Goal: Information Seeking & Learning: Compare options

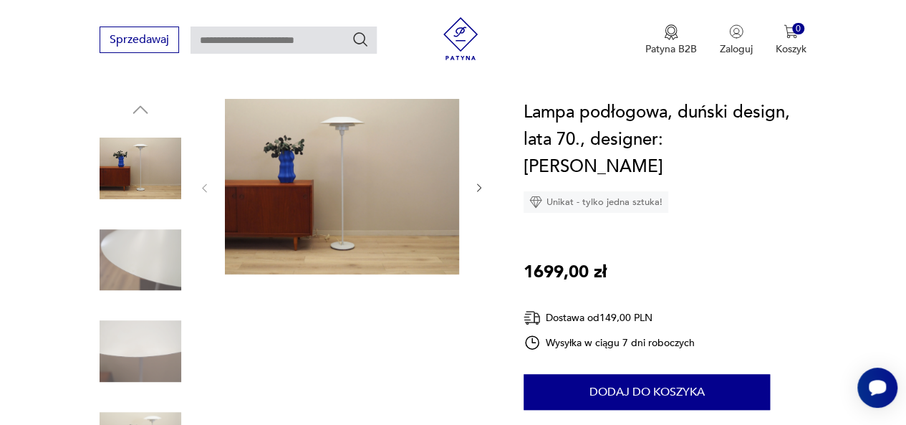
scroll to position [138, 0]
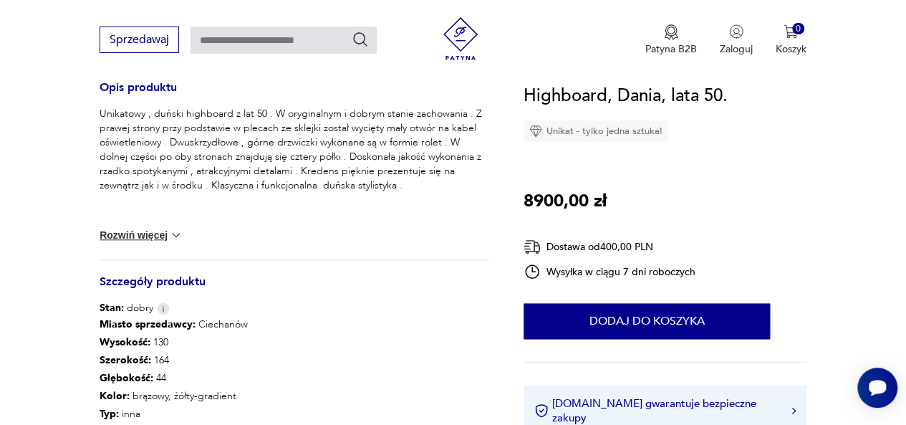
scroll to position [397, 0]
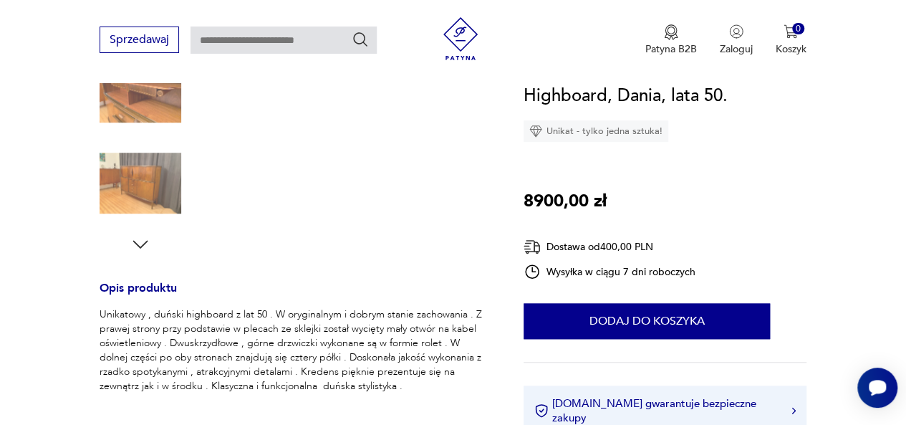
click at [135, 246] on icon "button" at bounding box center [140, 244] width 21 height 21
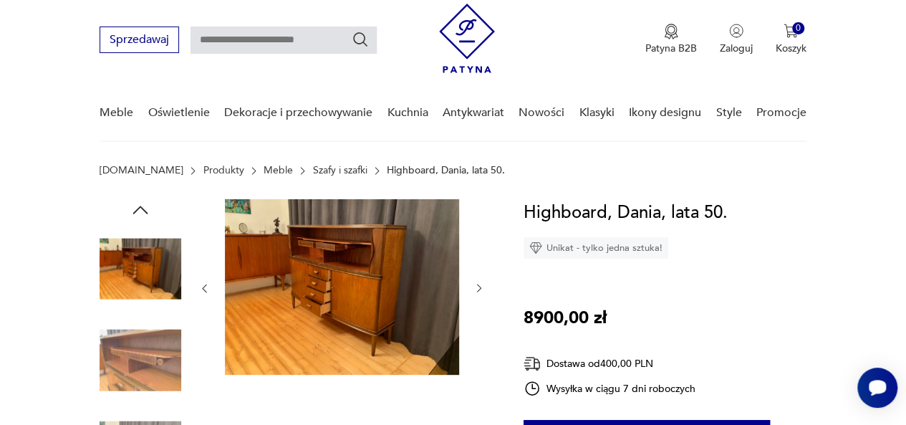
scroll to position [39, 0]
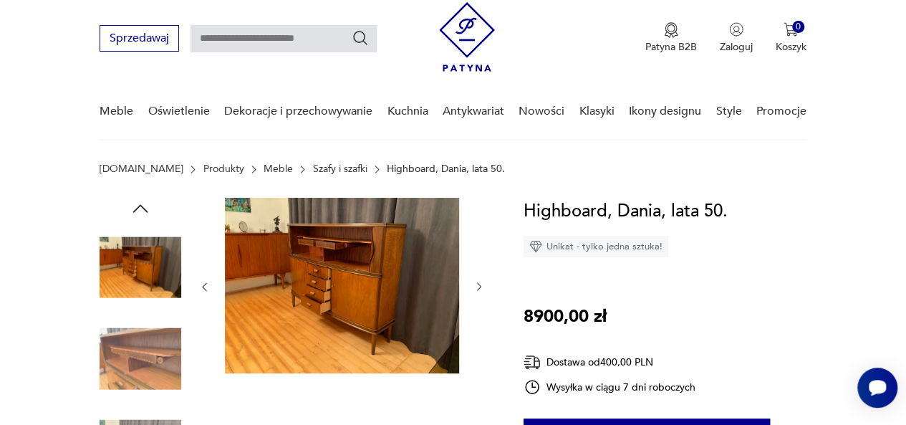
click at [313, 166] on link "Szafy i szafki" at bounding box center [340, 168] width 54 height 11
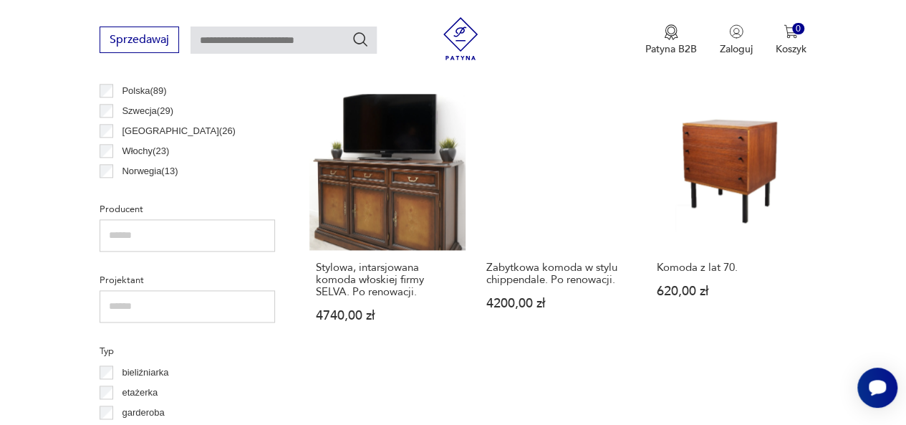
scroll to position [843, 0]
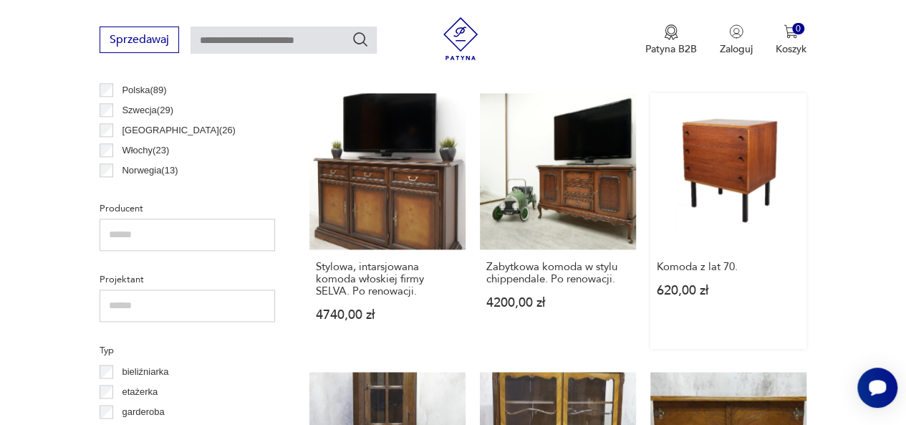
click at [710, 141] on link "Komoda z lat 70. 620,00 zł" at bounding box center [729, 221] width 156 height 256
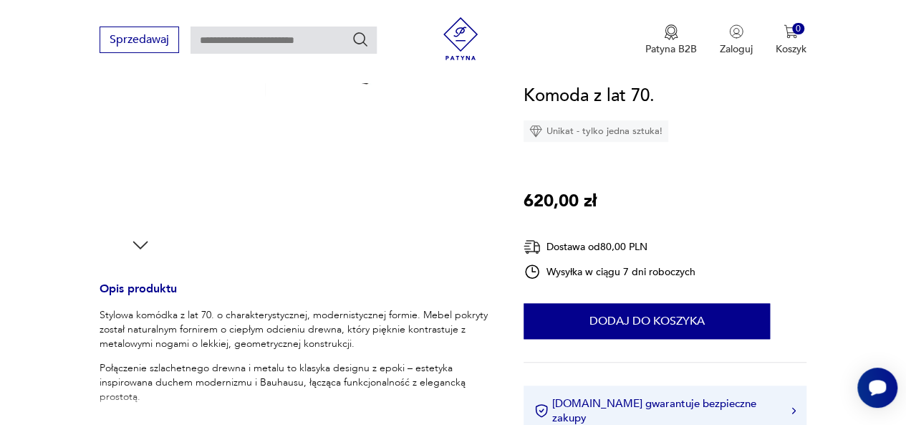
scroll to position [416, 0]
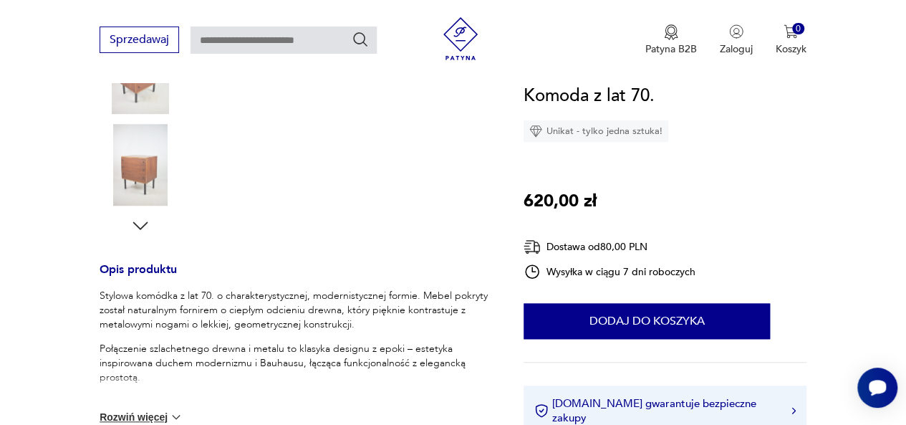
click at [140, 210] on div at bounding box center [141, 29] width 82 height 416
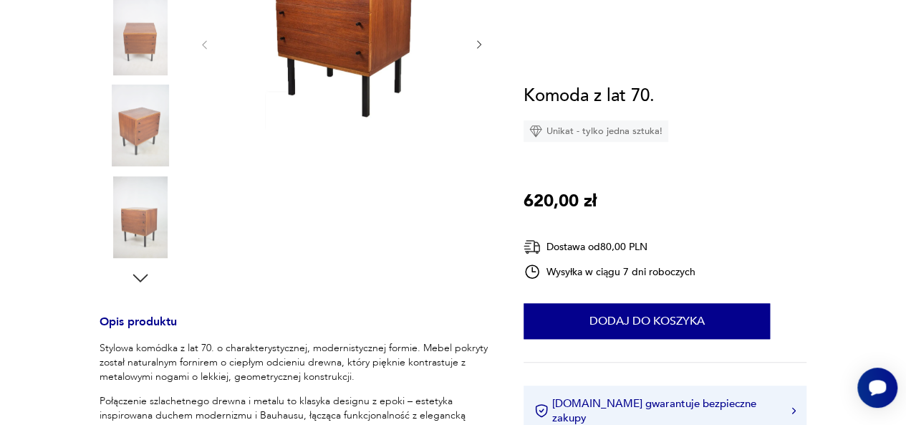
scroll to position [52, 0]
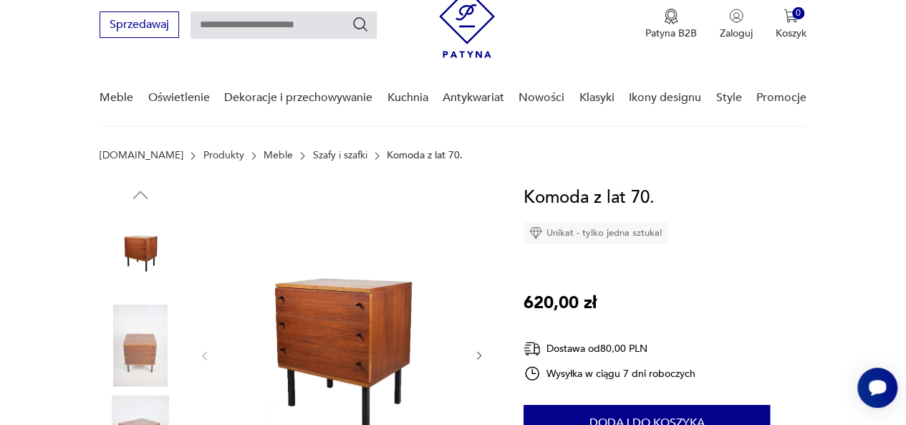
click at [313, 153] on link "Szafy i szafki" at bounding box center [340, 155] width 54 height 11
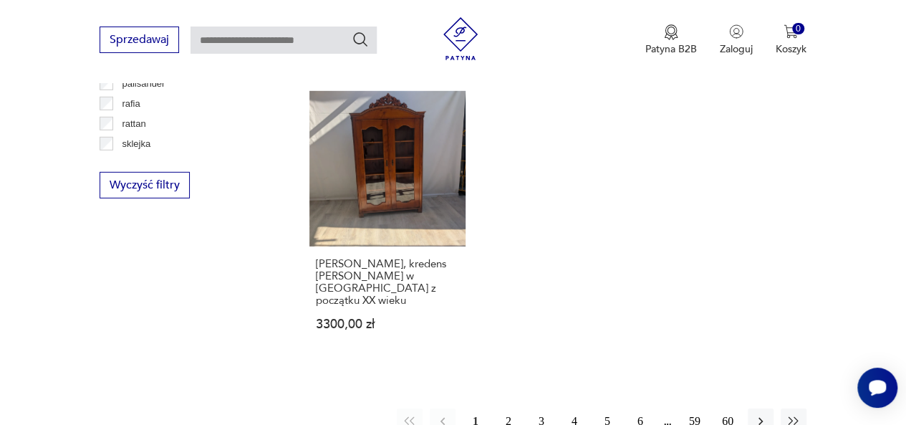
scroll to position [1998, 0]
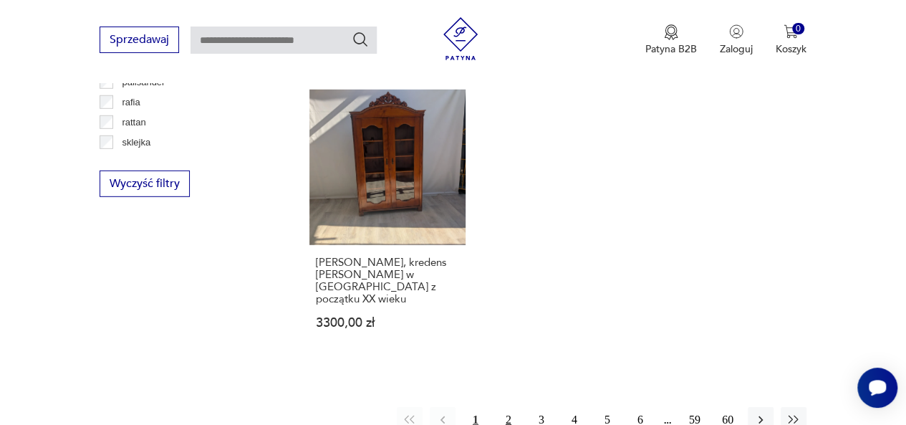
click at [508, 407] on button "2" at bounding box center [509, 420] width 26 height 26
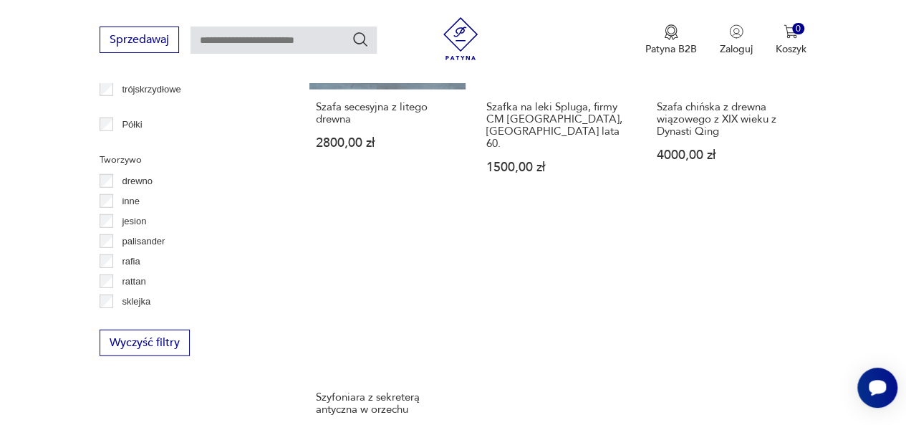
scroll to position [2065, 0]
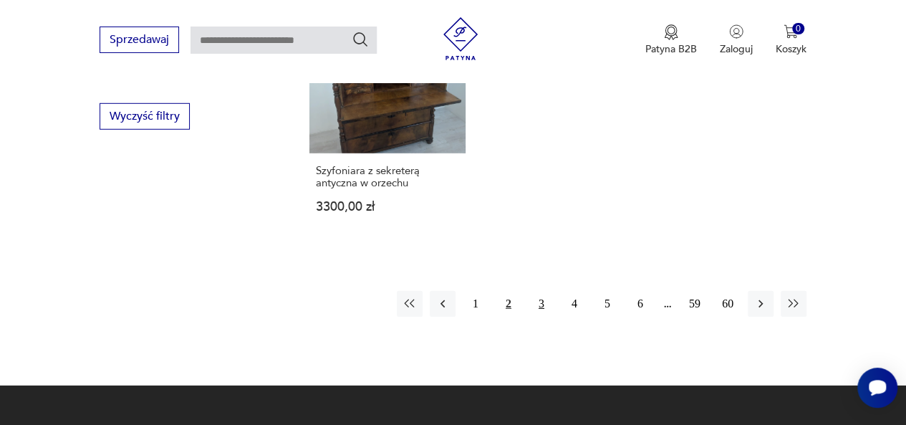
click at [540, 291] on button "3" at bounding box center [542, 304] width 26 height 26
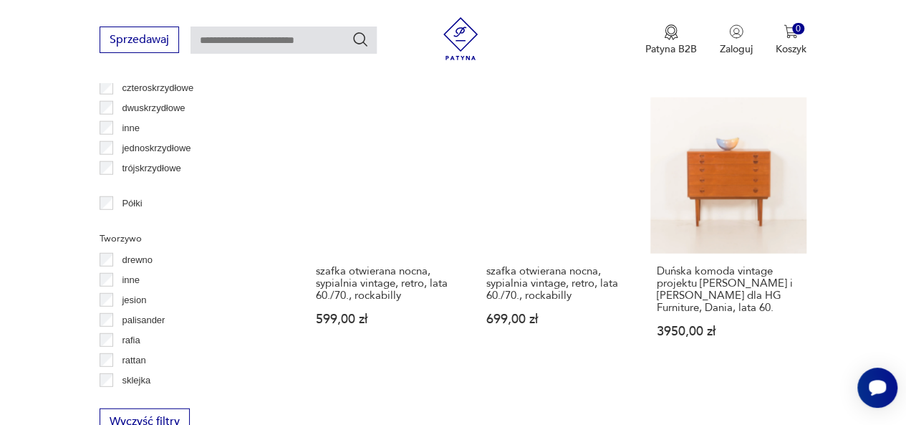
scroll to position [1761, 0]
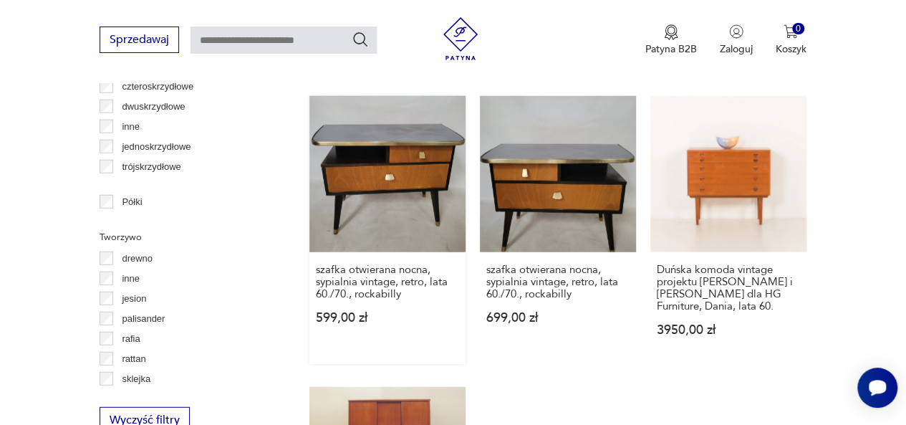
click at [378, 152] on link "szafka otwierana nocna, sypialnia vintage, retro, lata 60./70., rockabilly 599,…" at bounding box center [388, 230] width 156 height 268
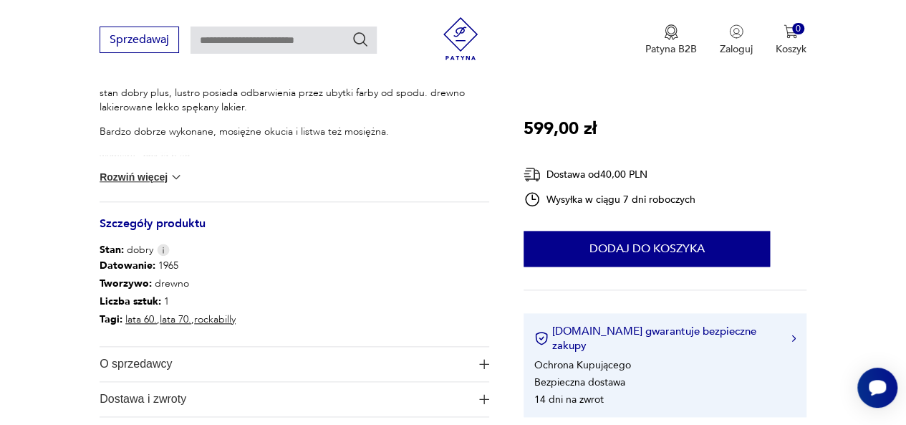
scroll to position [643, 0]
click at [172, 171] on img at bounding box center [176, 176] width 14 height 14
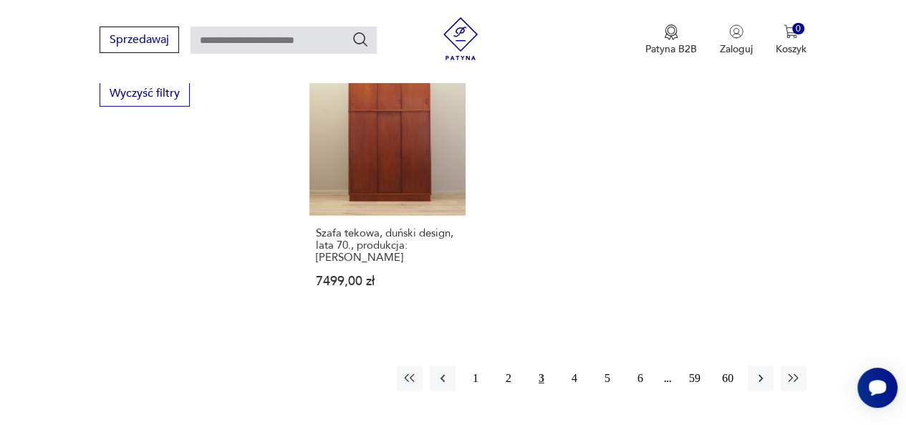
scroll to position [2088, 0]
click at [570, 365] on button "4" at bounding box center [575, 378] width 26 height 26
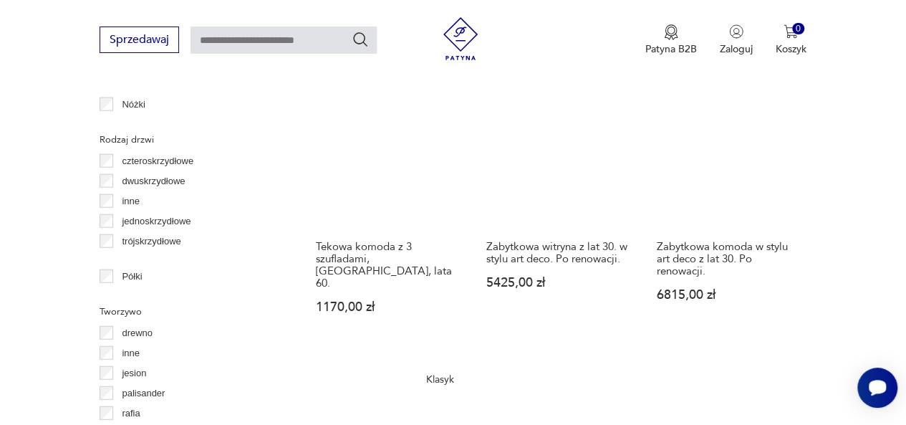
scroll to position [1687, 0]
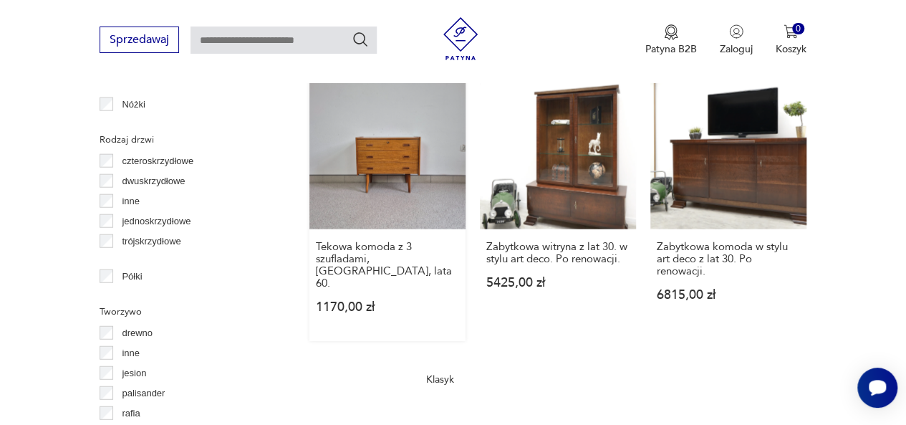
click at [380, 130] on link "Tekowa komoda z 3 szufladami, Norwegia, lata 60. 1170,00 zł" at bounding box center [388, 207] width 156 height 268
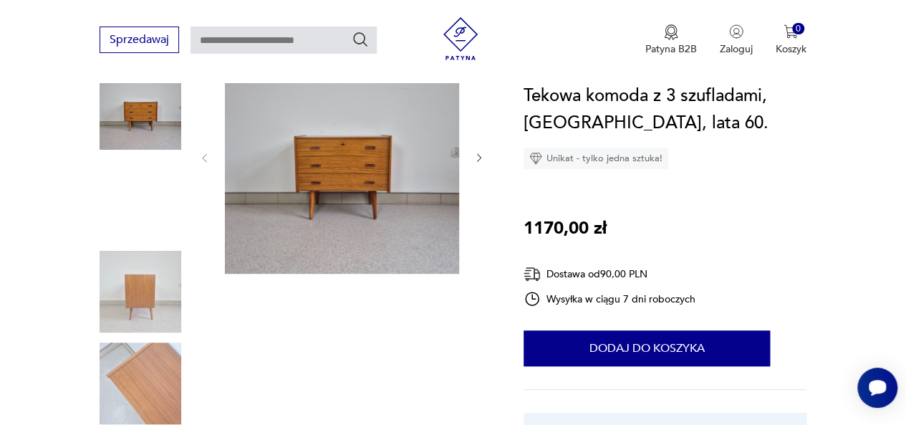
scroll to position [198, 0]
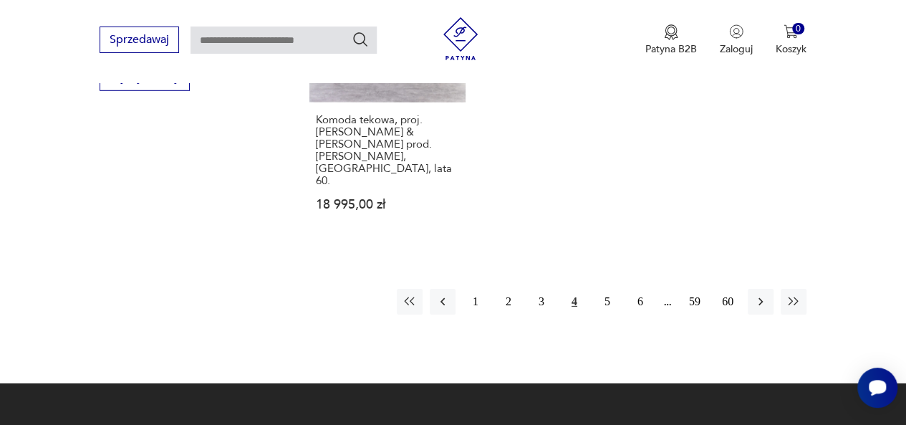
scroll to position [2105, 0]
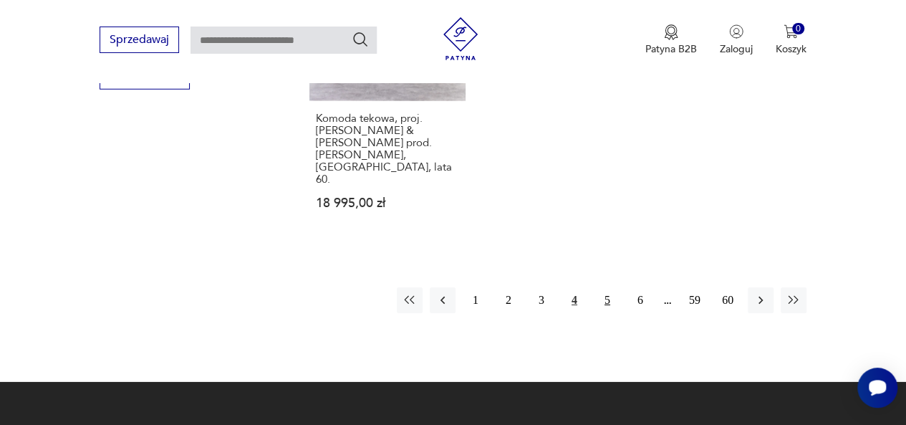
click at [608, 287] on button "5" at bounding box center [608, 300] width 26 height 26
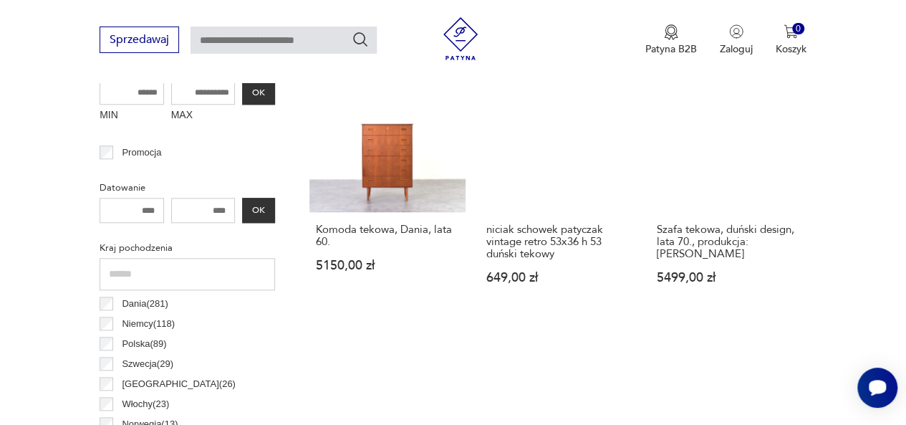
scroll to position [589, 0]
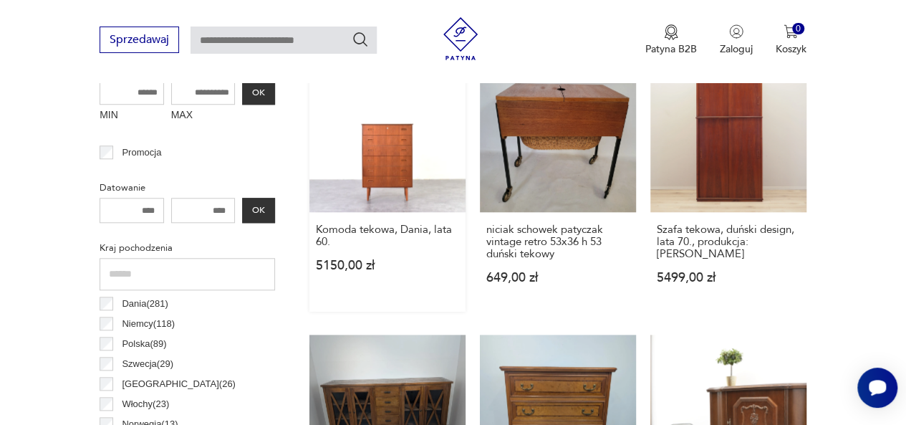
click at [380, 163] on link "Komoda tekowa, Dania, lata 60. 5150,00 zł" at bounding box center [388, 184] width 156 height 256
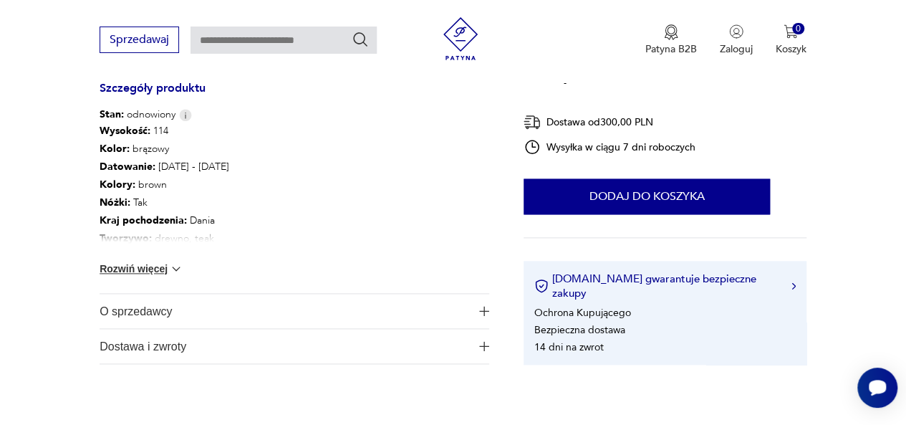
scroll to position [792, 0]
click at [169, 267] on img at bounding box center [176, 268] width 14 height 14
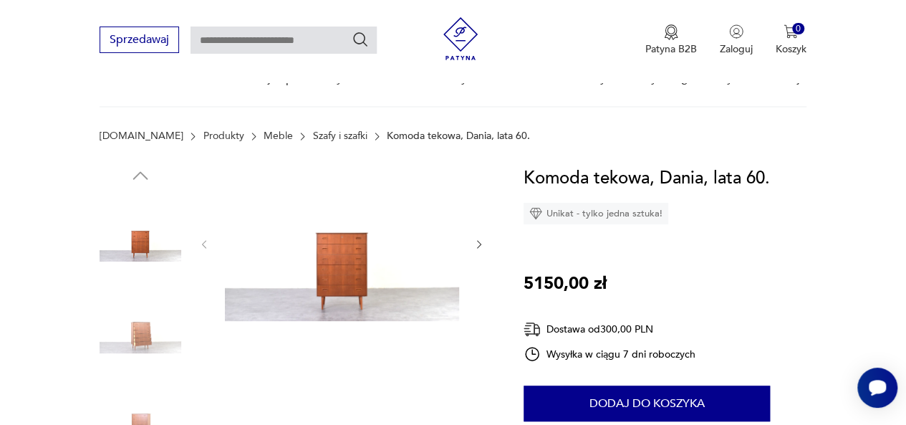
scroll to position [71, 0]
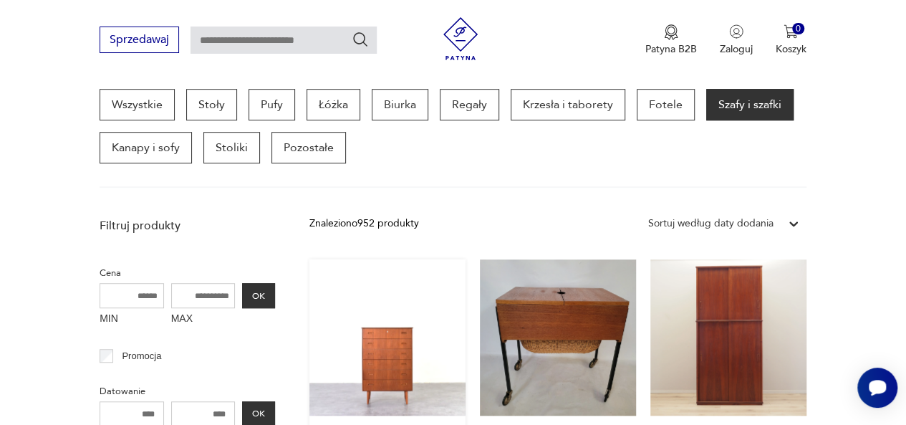
scroll to position [387, 0]
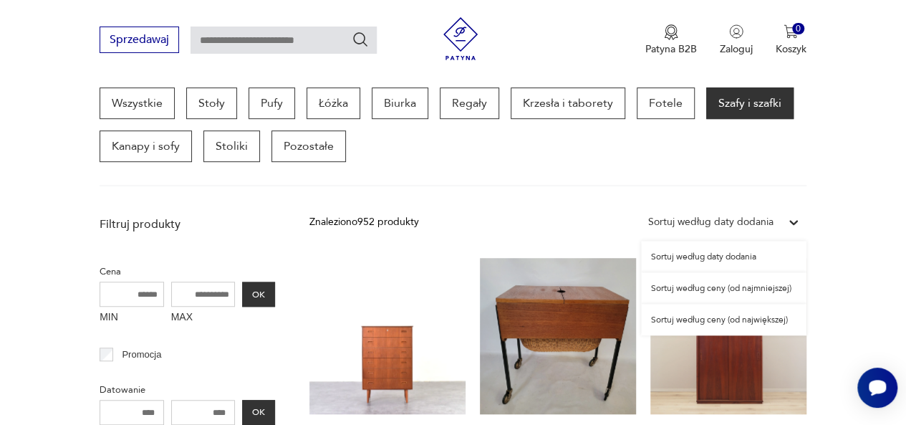
click at [790, 224] on icon at bounding box center [794, 222] width 14 height 14
click at [691, 287] on div "Sortuj według ceny (od najmniejszej)" at bounding box center [724, 288] width 166 height 32
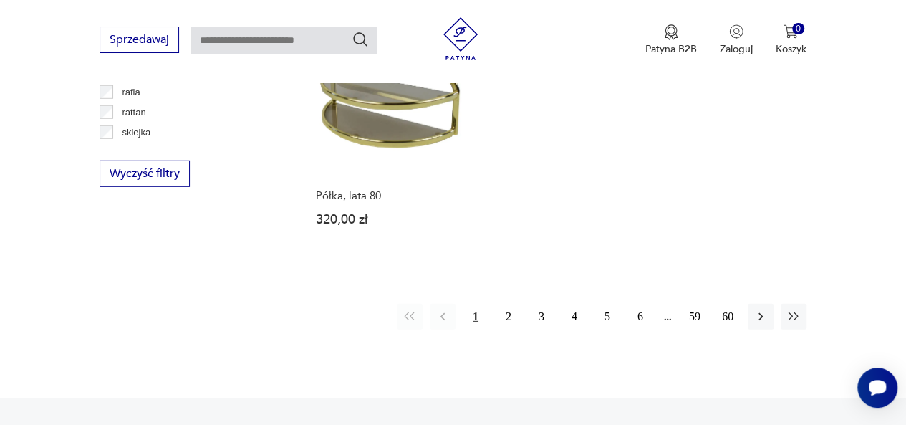
scroll to position [2008, 0]
click at [509, 304] on button "2" at bounding box center [509, 317] width 26 height 26
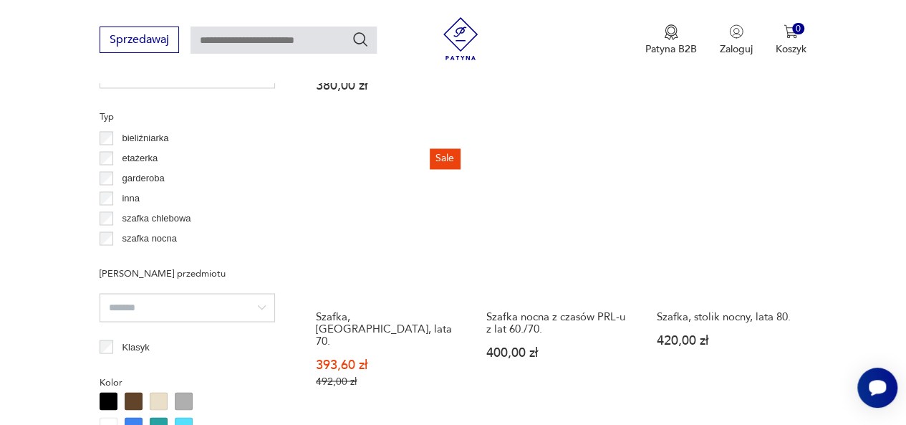
scroll to position [1076, 0]
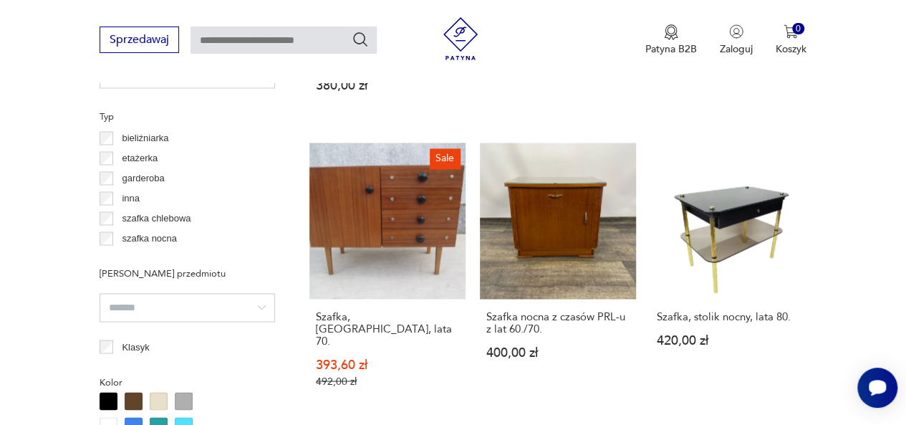
click at [509, 310] on h3 "Szafka nocna z czasów PRL-u z lat 60./70." at bounding box center [558, 322] width 143 height 24
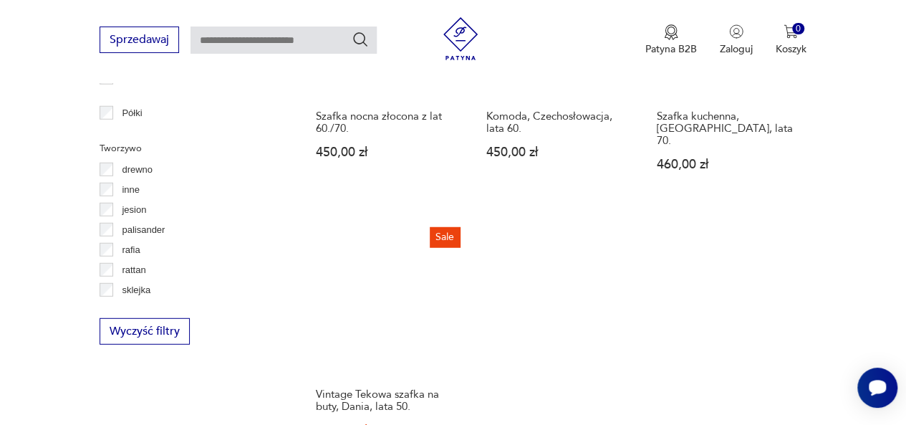
scroll to position [2021, 0]
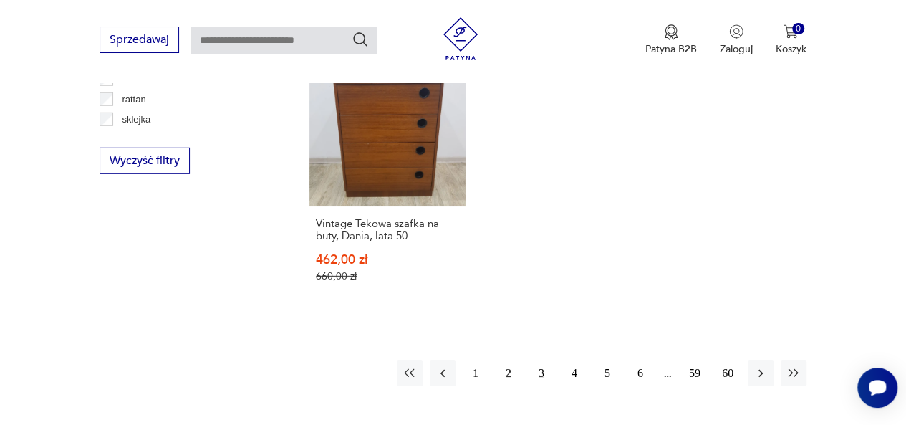
click at [542, 360] on button "3" at bounding box center [542, 373] width 26 height 26
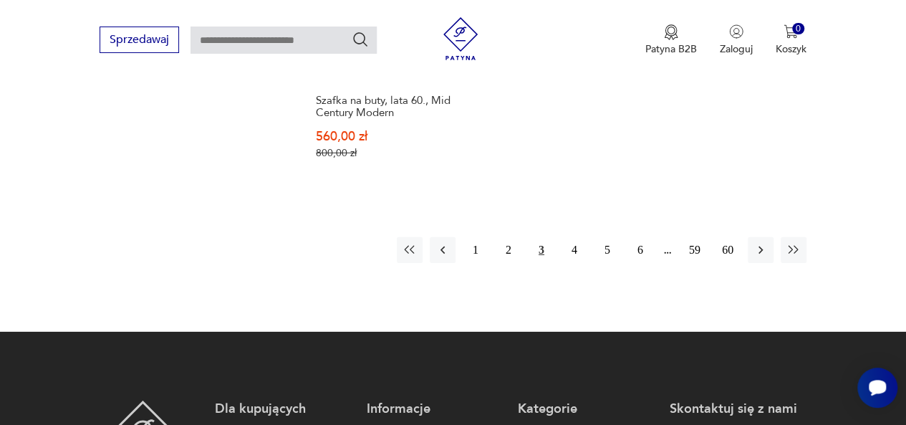
scroll to position [2125, 0]
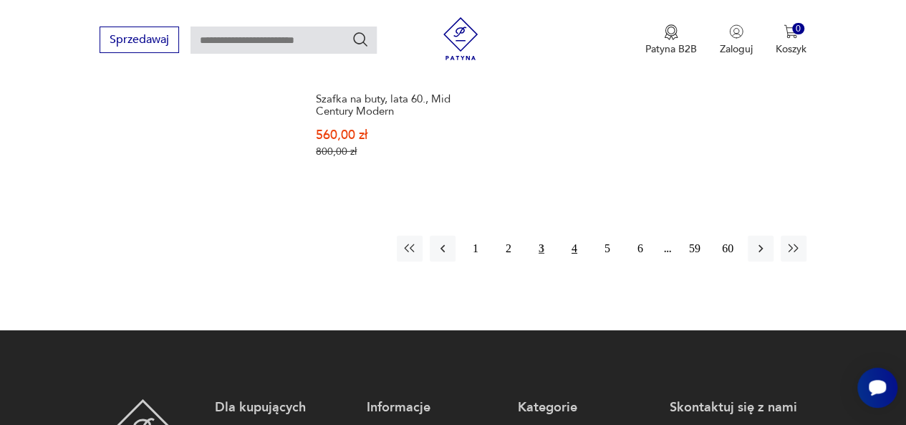
click at [575, 236] on button "4" at bounding box center [575, 249] width 26 height 26
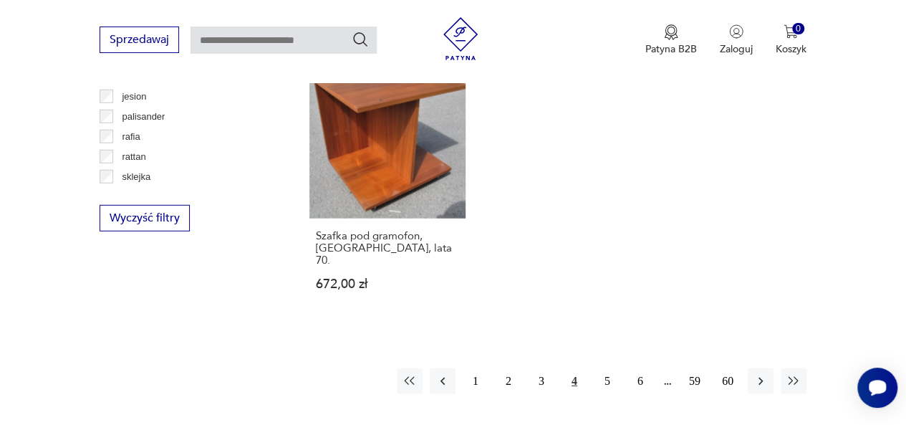
scroll to position [1965, 0]
click at [608, 367] on button "5" at bounding box center [608, 380] width 26 height 26
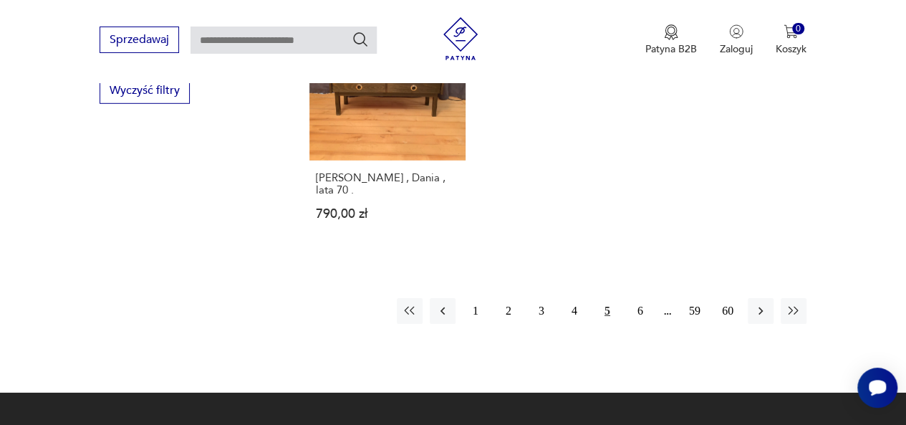
scroll to position [2112, 0]
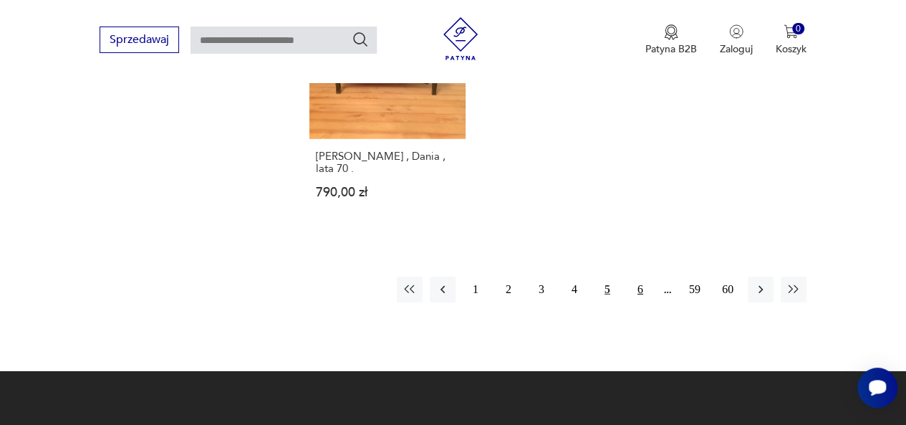
click at [646, 277] on button "6" at bounding box center [641, 290] width 26 height 26
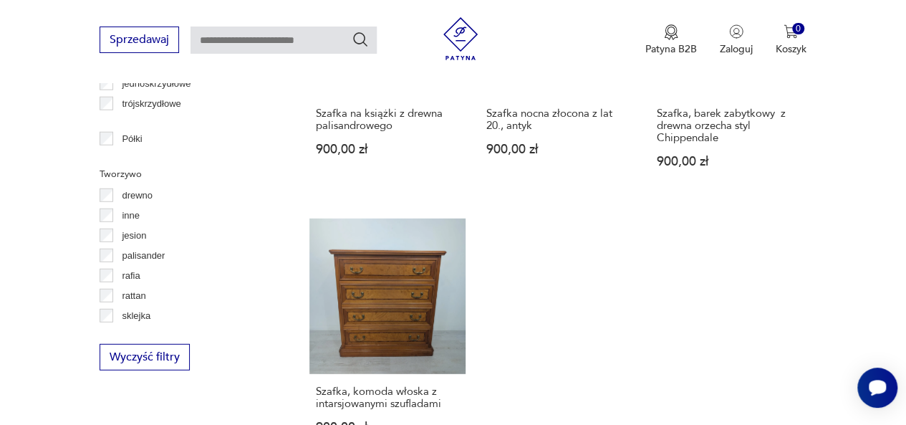
scroll to position [2013, 0]
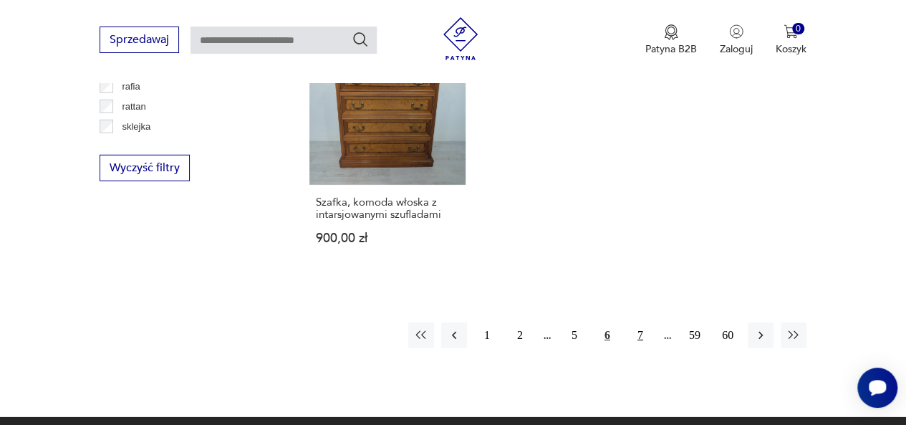
click at [641, 322] on button "7" at bounding box center [641, 335] width 26 height 26
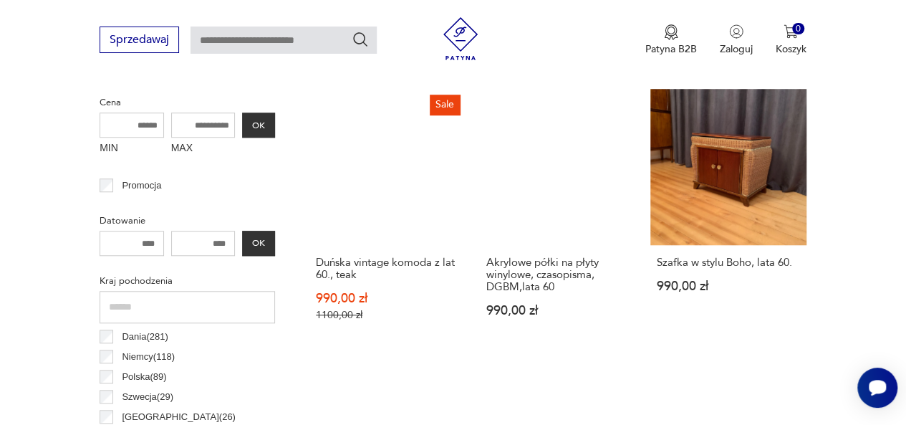
scroll to position [557, 0]
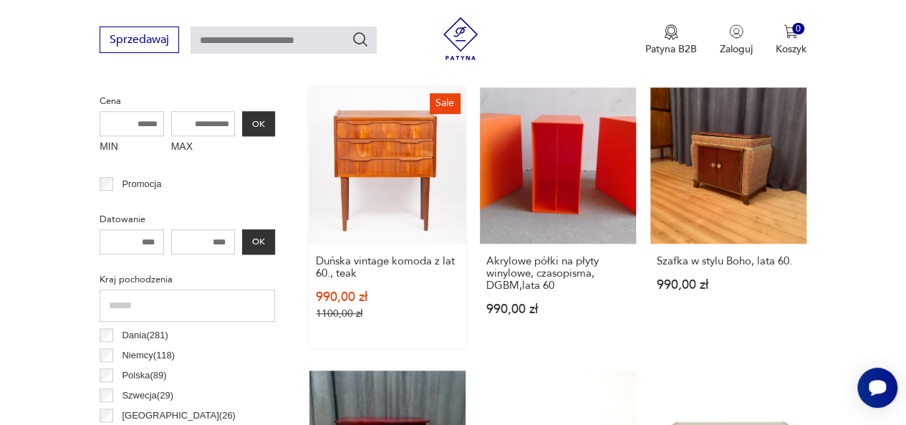
click at [391, 153] on link "Sale Duńska vintage komoda z lat 60., teak 990,00 zł 1100,00 zł" at bounding box center [388, 217] width 156 height 260
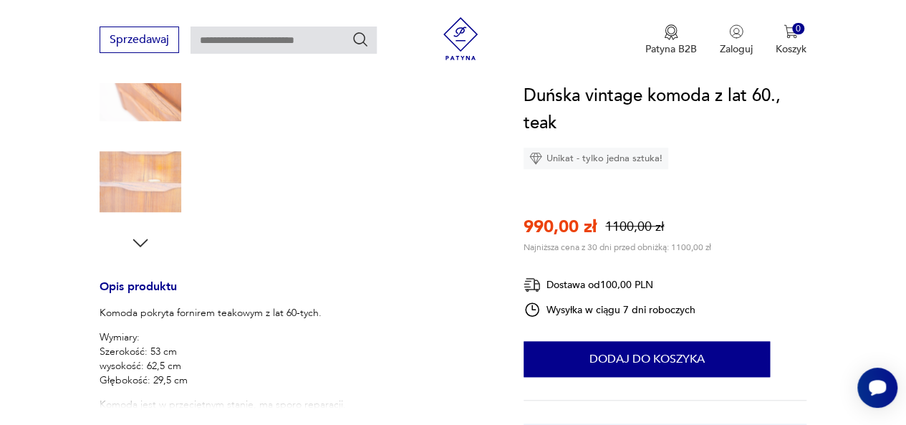
scroll to position [471, 0]
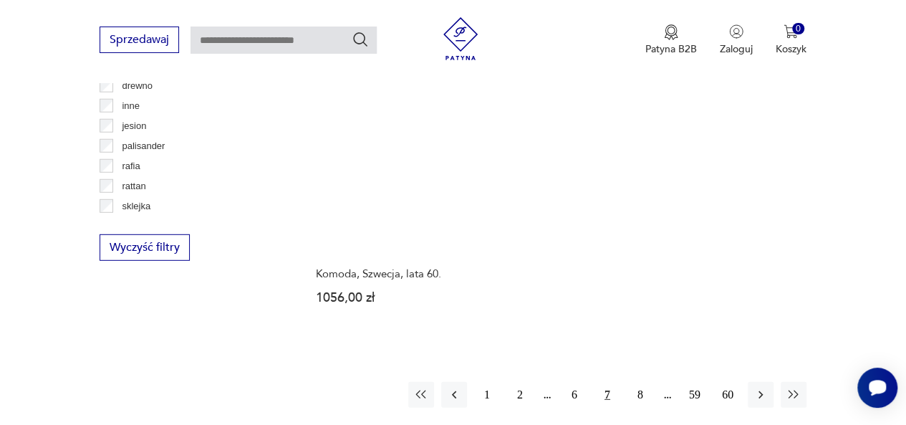
scroll to position [1927, 0]
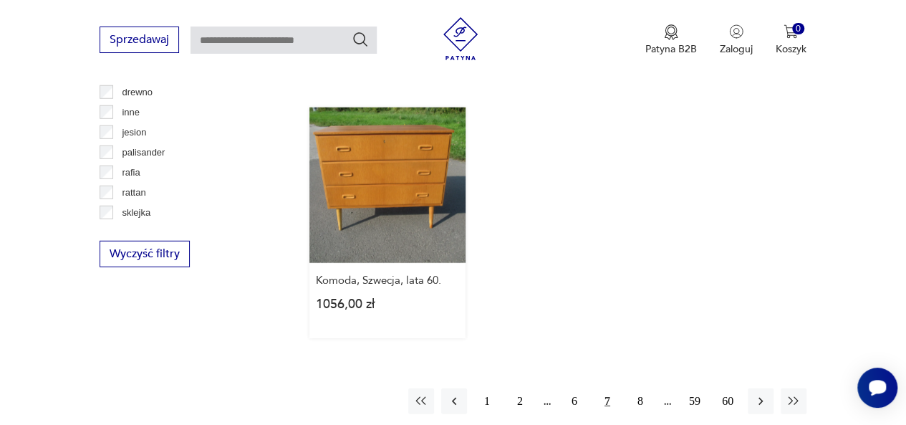
click at [380, 149] on link "Komoda, Szwecja, lata 60. 1056,00 zł" at bounding box center [388, 222] width 156 height 231
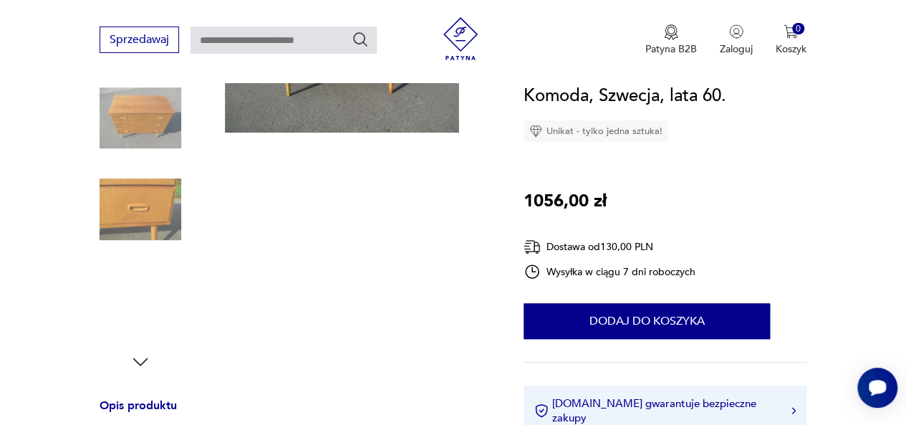
scroll to position [279, 0]
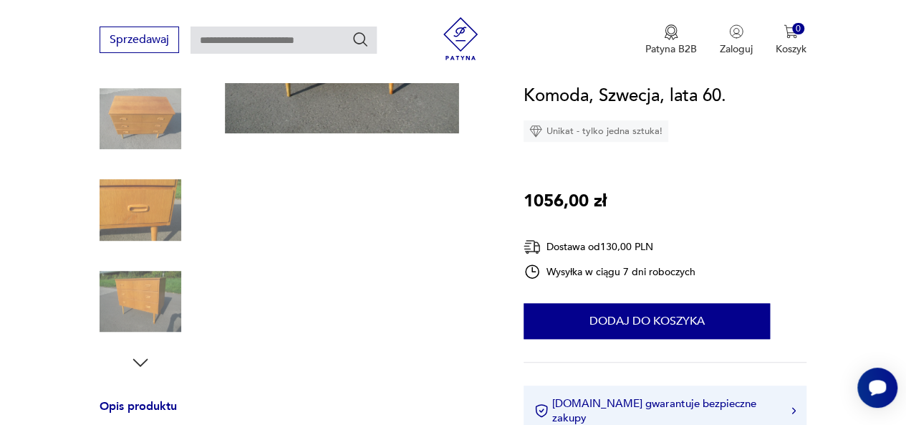
click at [138, 362] on icon "button" at bounding box center [140, 362] width 15 height 8
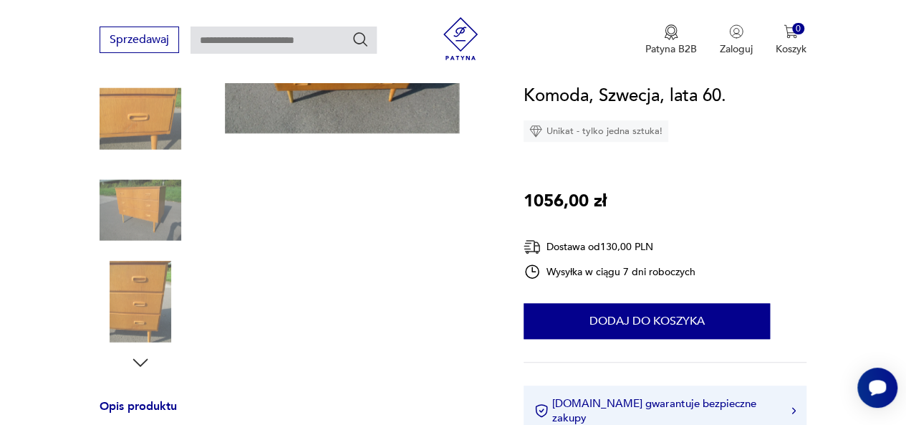
click at [138, 362] on icon "button" at bounding box center [140, 362] width 15 height 8
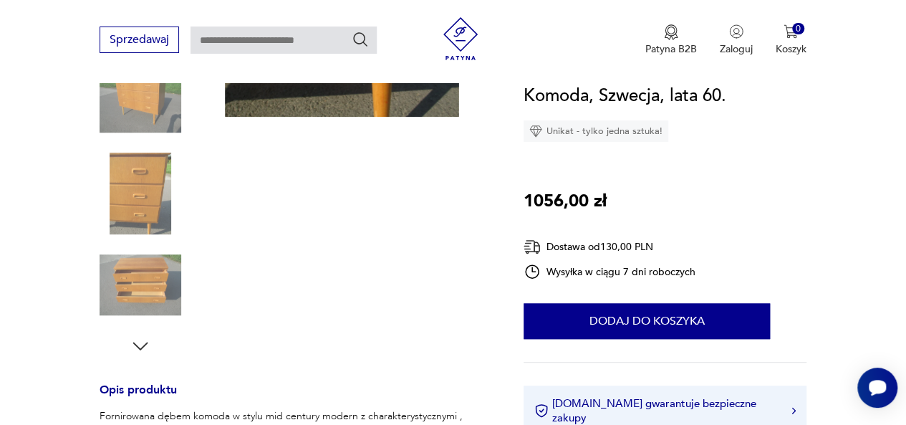
scroll to position [310, 0]
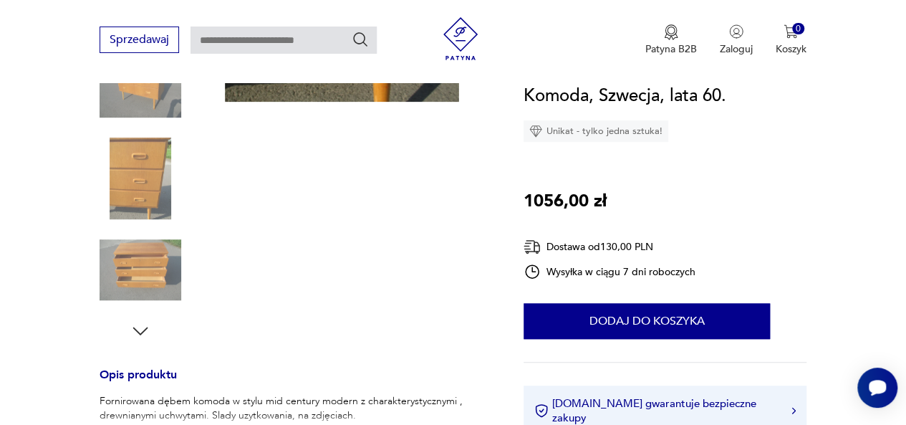
click at [138, 285] on img at bounding box center [141, 270] width 82 height 82
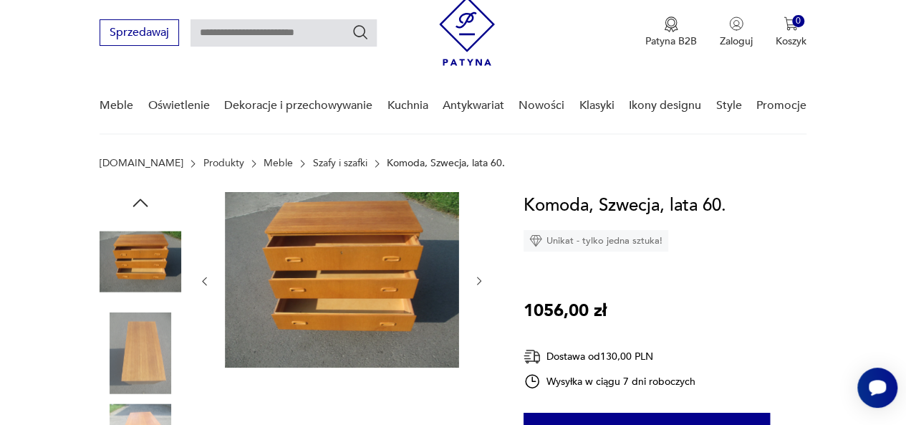
scroll to position [44, 0]
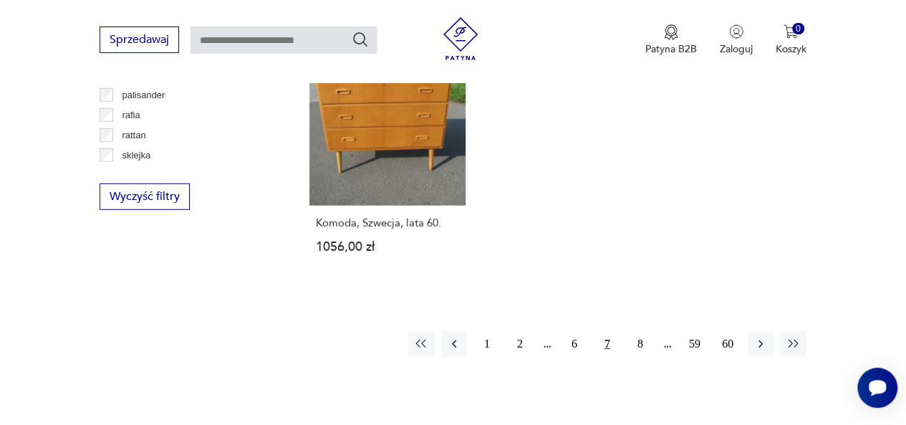
scroll to position [1988, 0]
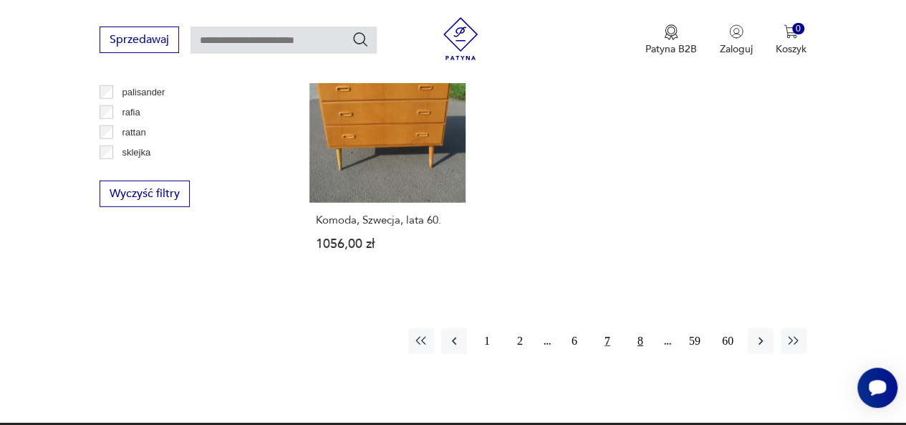
click at [642, 328] on button "8" at bounding box center [641, 341] width 26 height 26
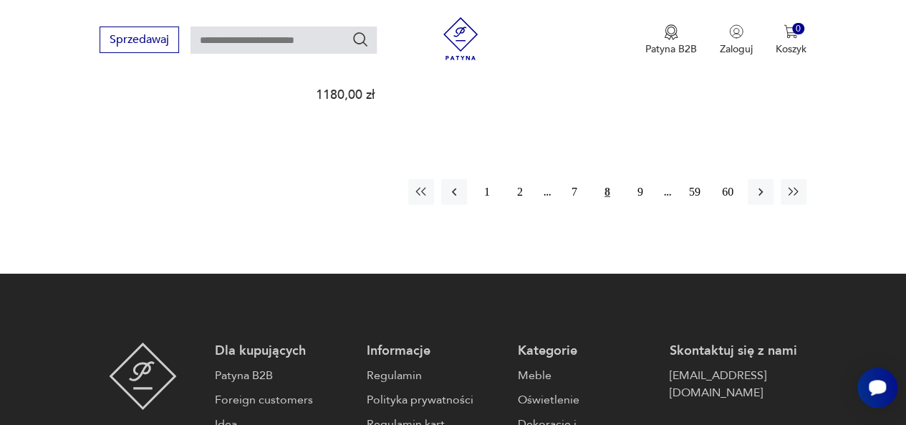
scroll to position [2152, 0]
click at [641, 179] on button "9" at bounding box center [641, 192] width 26 height 26
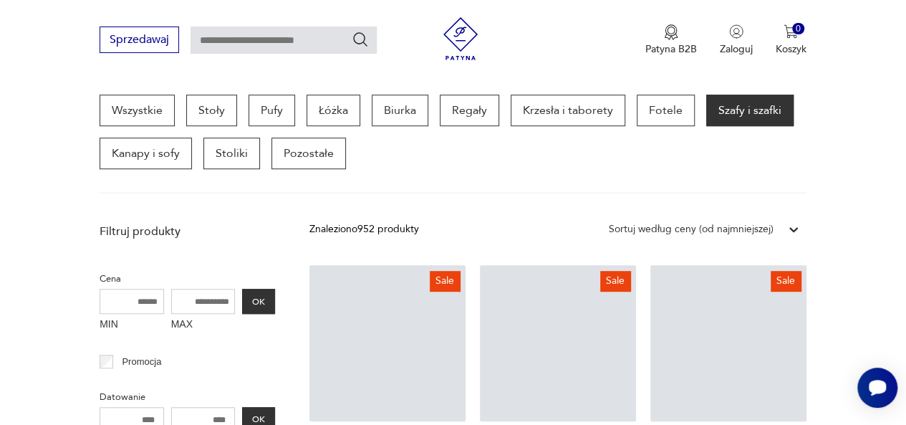
click at [641, 166] on div "Wszystkie Stoły Pufy Łóżka Biurka Regały Krzesła i taborety Fotele Szafy i szaf…" at bounding box center [453, 132] width 707 height 75
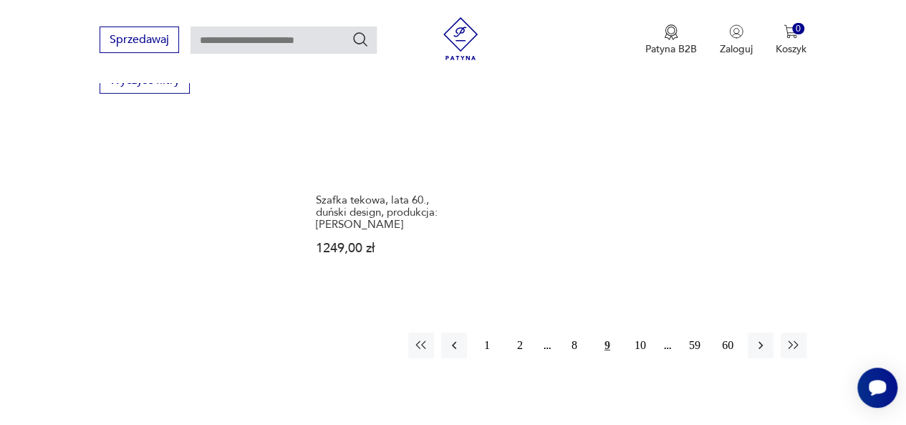
scroll to position [2102, 0]
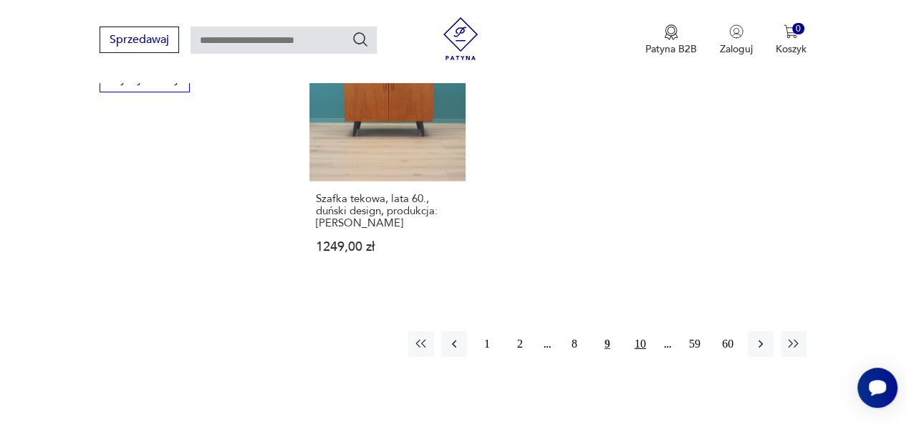
click at [641, 331] on button "10" at bounding box center [641, 344] width 26 height 26
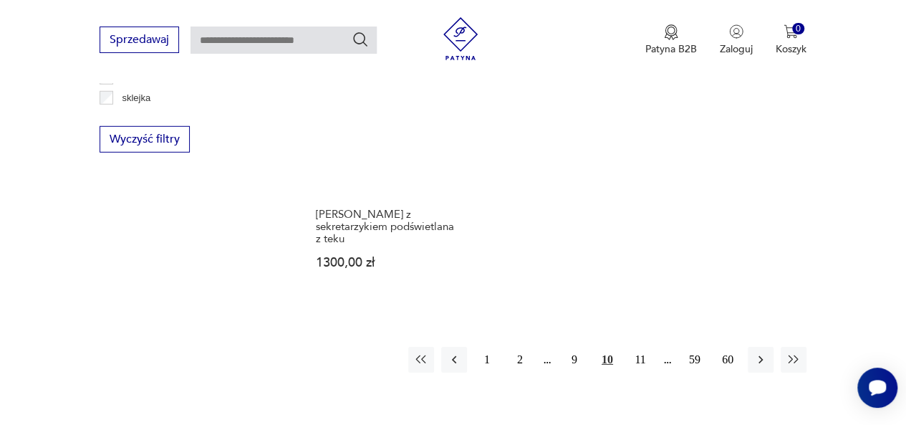
scroll to position [2042, 0]
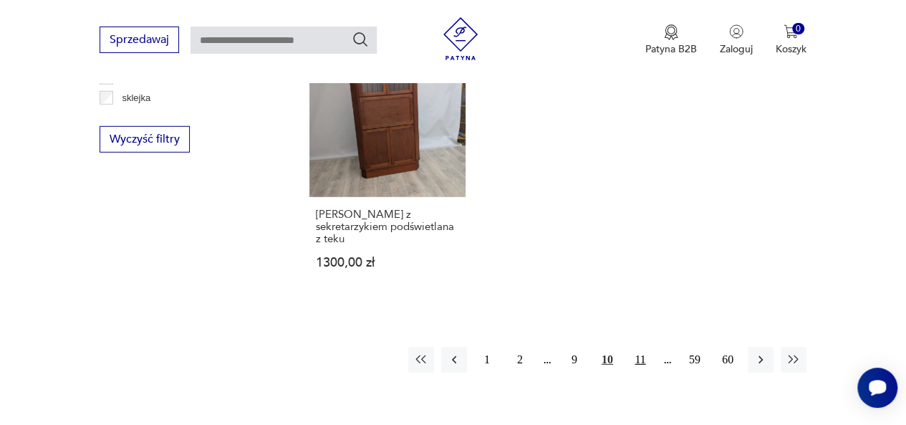
click at [639, 347] on button "11" at bounding box center [641, 360] width 26 height 26
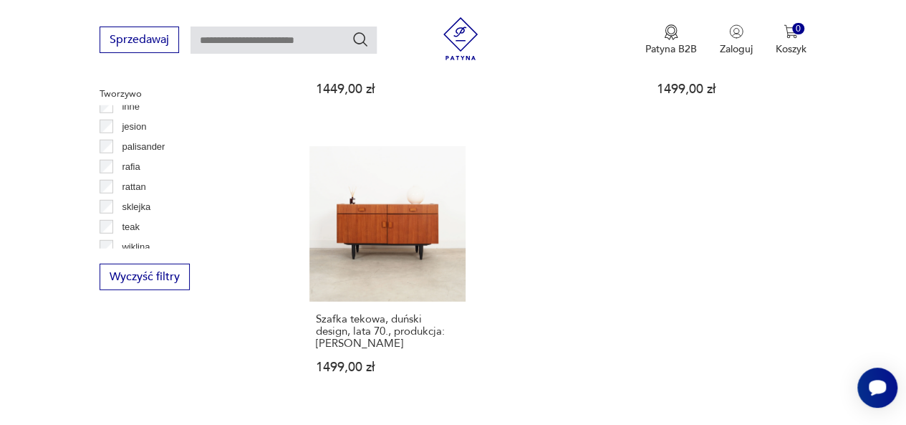
scroll to position [1906, 0]
click at [383, 216] on link "Szafka tekowa, duński design, lata 70., produkcja: Denka 1499,00 zł" at bounding box center [388, 273] width 156 height 256
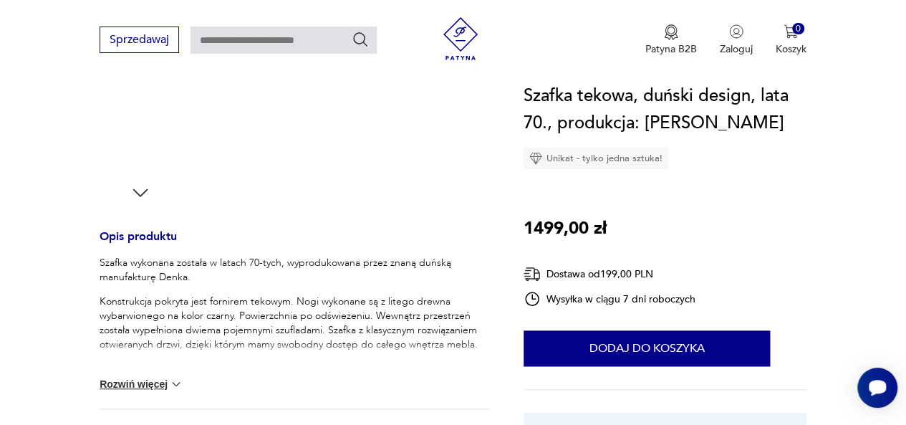
scroll to position [471, 0]
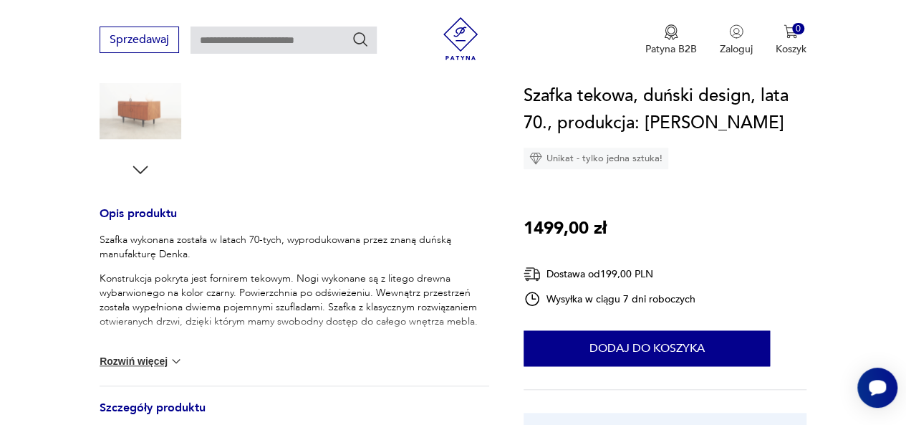
click at [178, 361] on img at bounding box center [176, 361] width 14 height 14
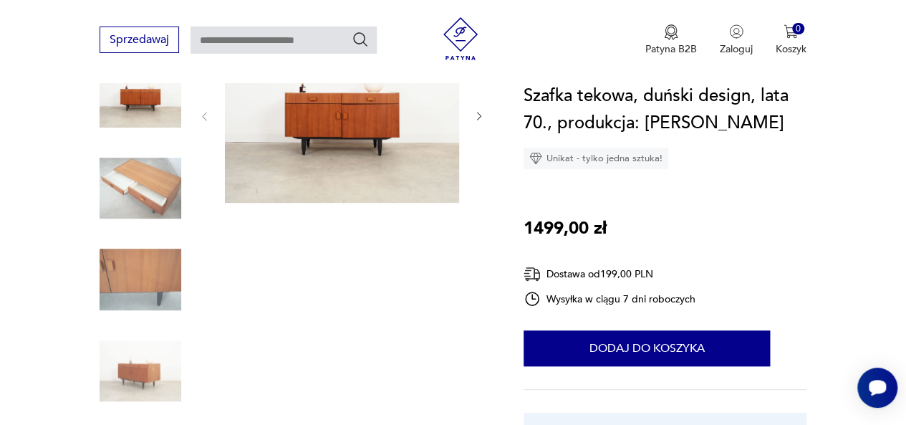
scroll to position [241, 0]
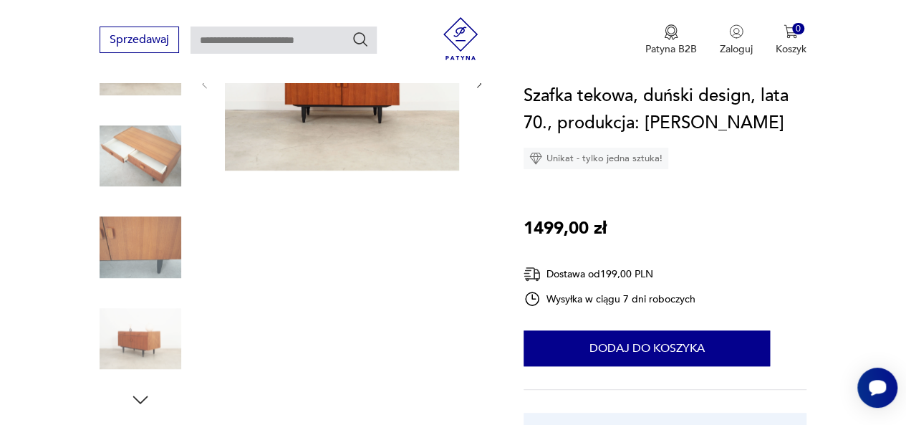
click at [136, 393] on icon "button" at bounding box center [140, 399] width 21 height 21
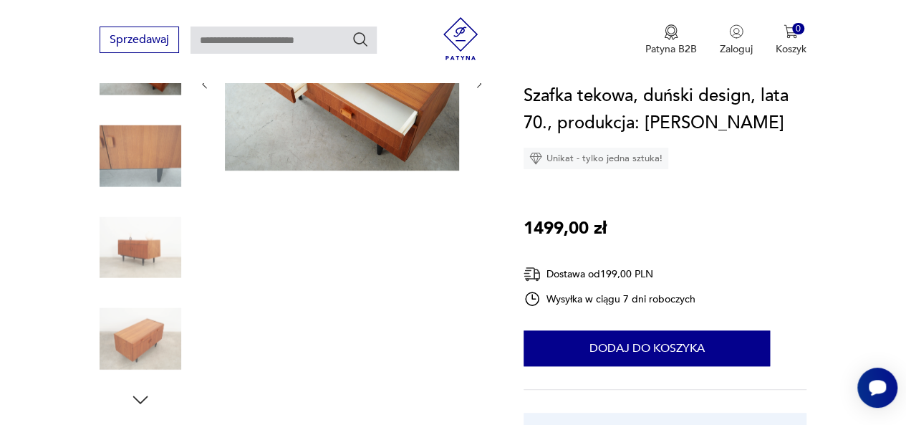
click at [136, 393] on icon "button" at bounding box center [140, 399] width 21 height 21
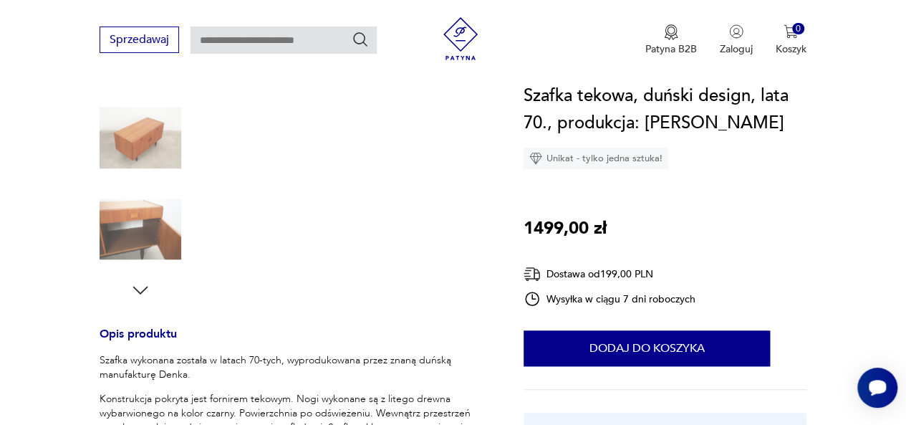
scroll to position [353, 0]
click at [142, 282] on icon "button" at bounding box center [140, 288] width 21 height 21
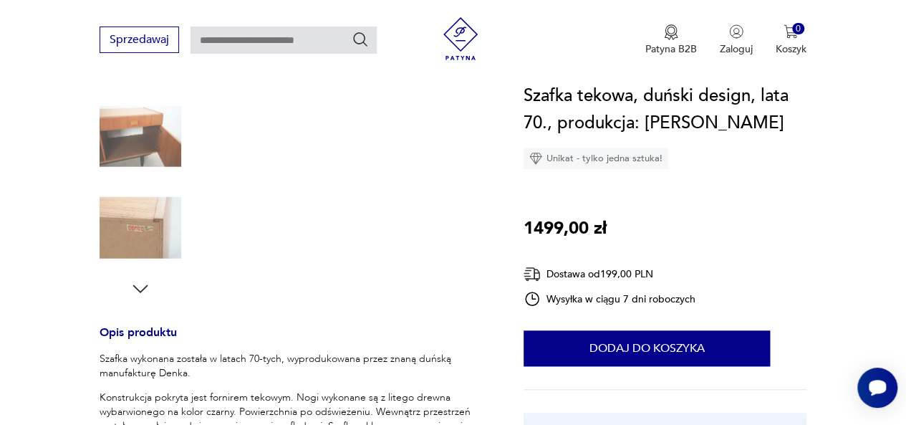
click at [142, 282] on icon "button" at bounding box center [140, 288] width 21 height 21
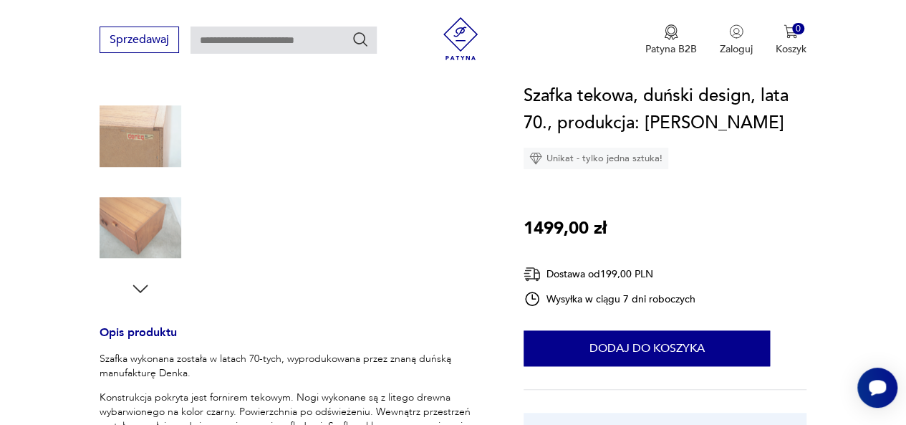
click at [142, 282] on icon "button" at bounding box center [140, 288] width 21 height 21
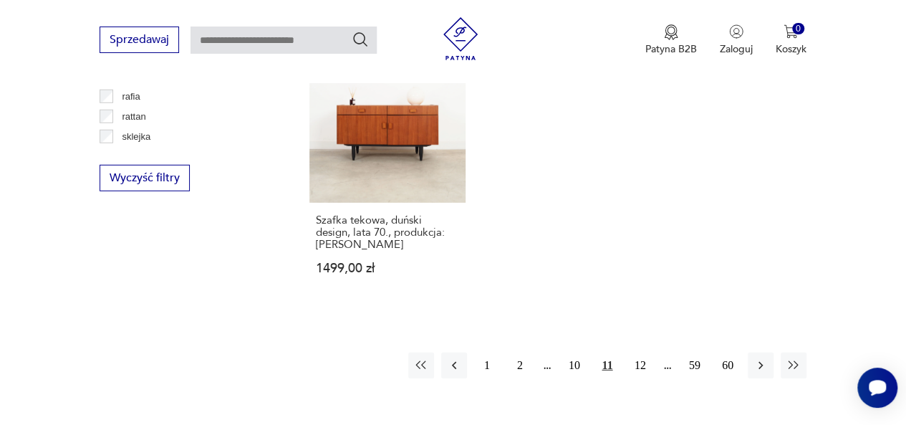
scroll to position [2069, 0]
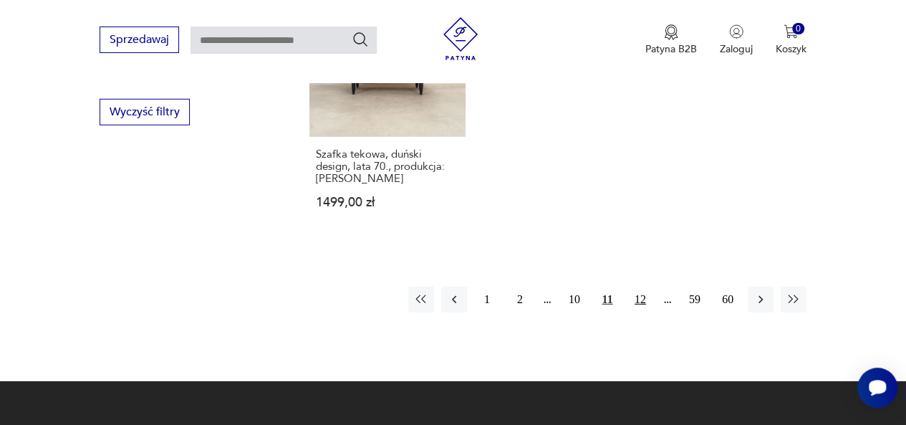
click at [641, 287] on button "12" at bounding box center [641, 300] width 26 height 26
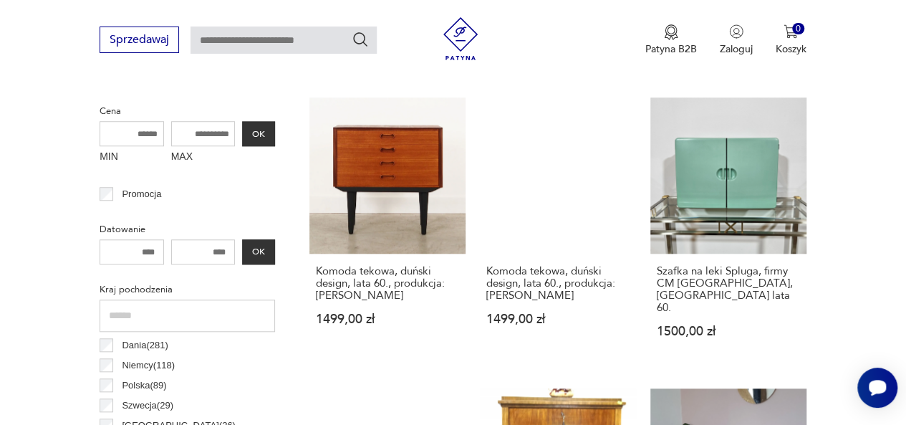
scroll to position [549, 0]
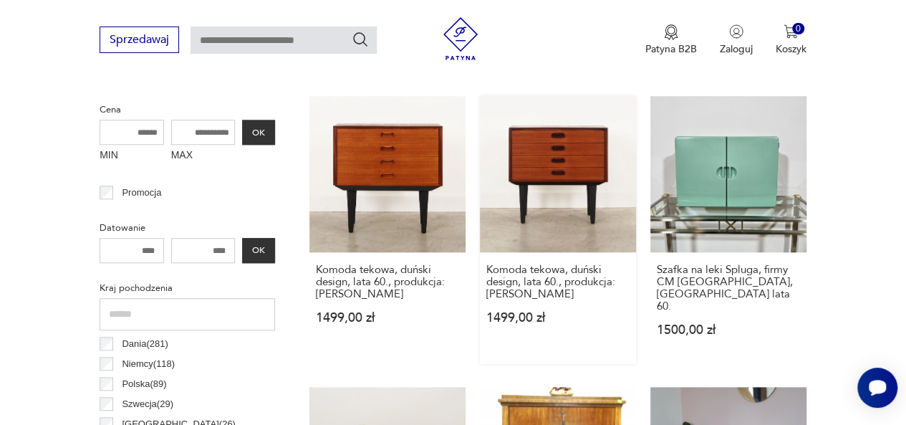
click at [556, 191] on link "Komoda tekowa, duński design, lata 60., produkcja: Dania 1499,00 zł" at bounding box center [558, 230] width 156 height 268
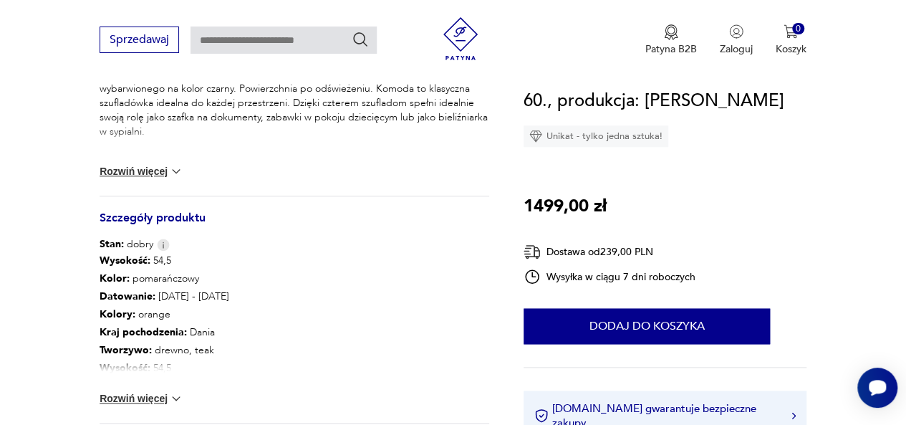
scroll to position [662, 0]
click at [173, 396] on img at bounding box center [176, 398] width 14 height 14
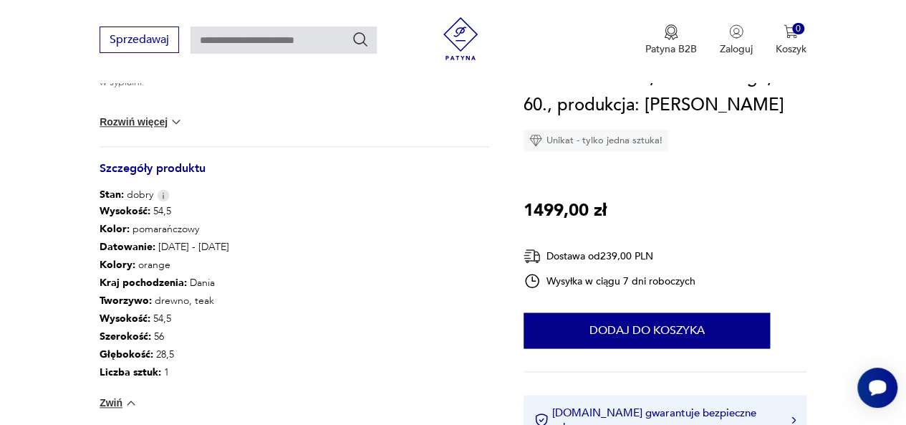
scroll to position [712, 0]
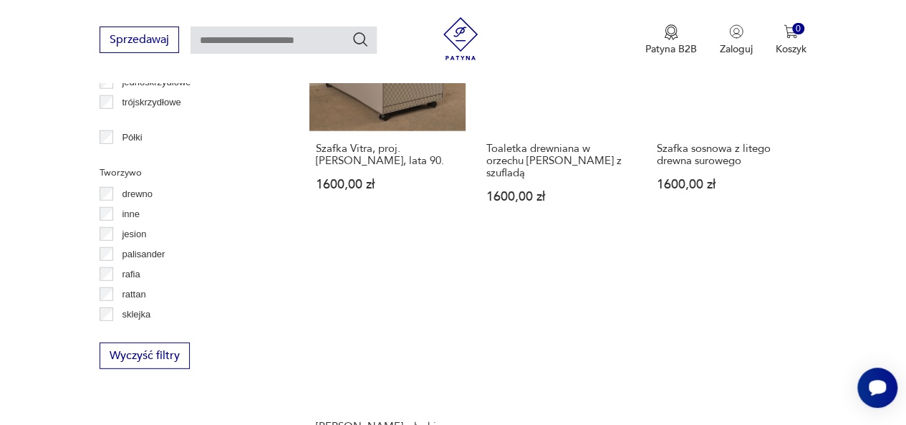
scroll to position [2039, 0]
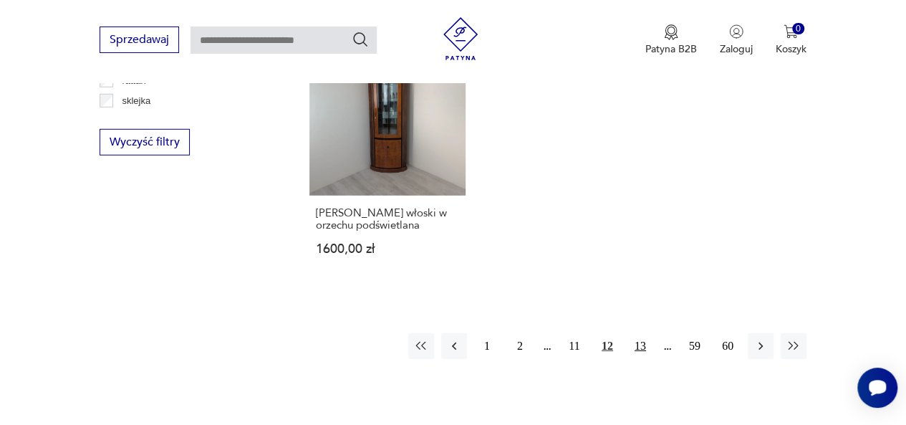
click at [639, 333] on button "13" at bounding box center [641, 346] width 26 height 26
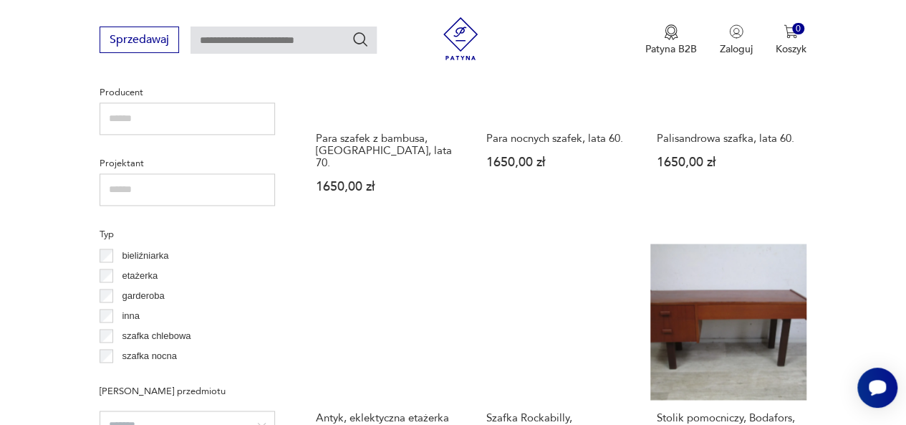
scroll to position [792, 0]
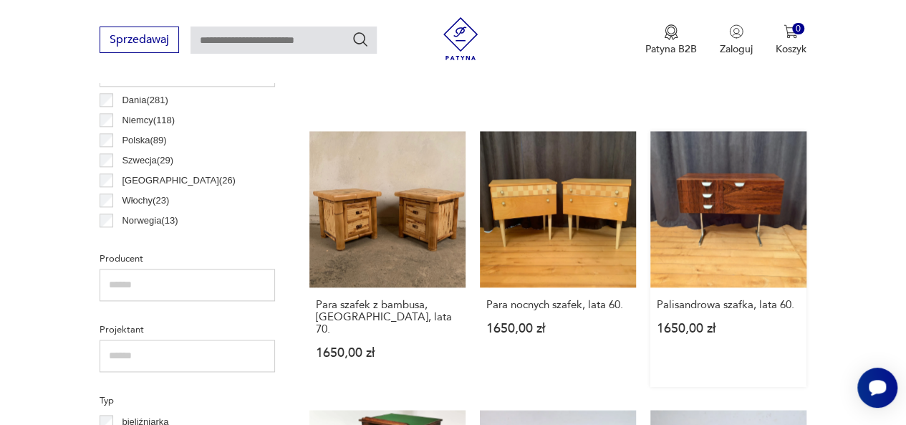
click at [721, 217] on link "Palisandrowa szafka, lata 60. 1650,00 zł" at bounding box center [729, 259] width 156 height 256
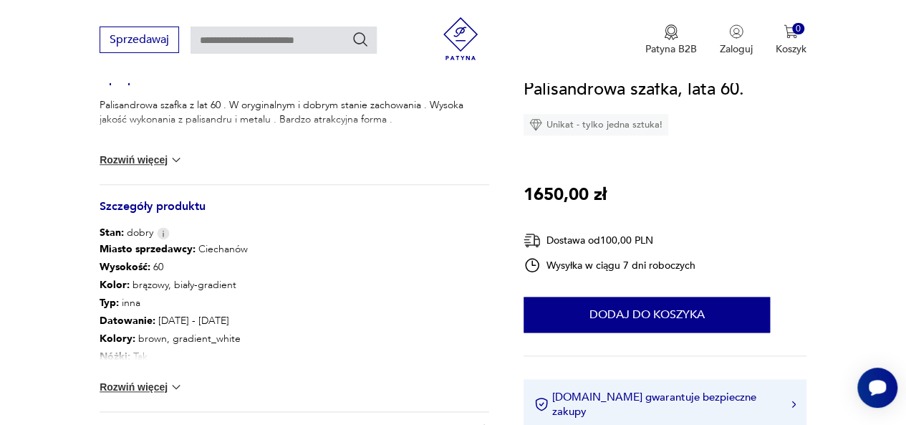
scroll to position [608, 0]
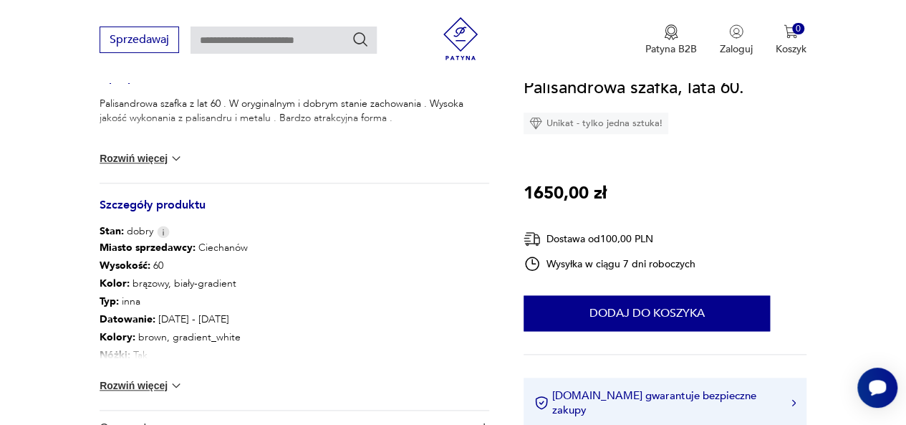
click at [182, 382] on img at bounding box center [176, 385] width 14 height 14
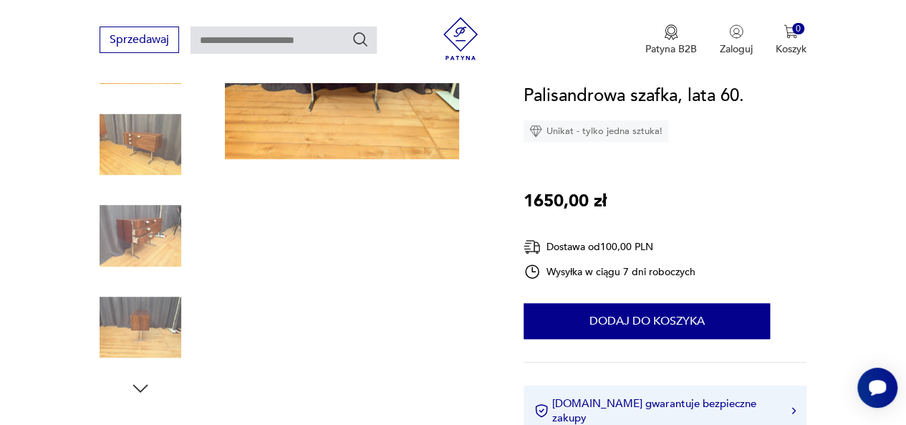
scroll to position [251, 0]
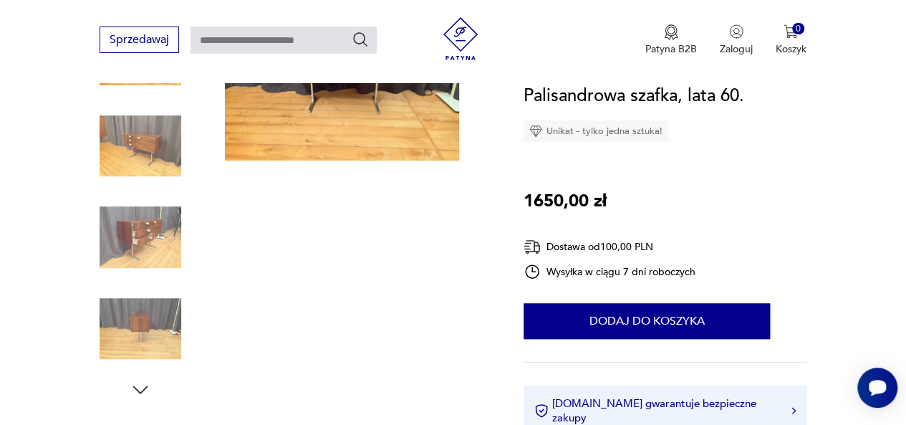
click at [144, 386] on icon "button" at bounding box center [140, 389] width 21 height 21
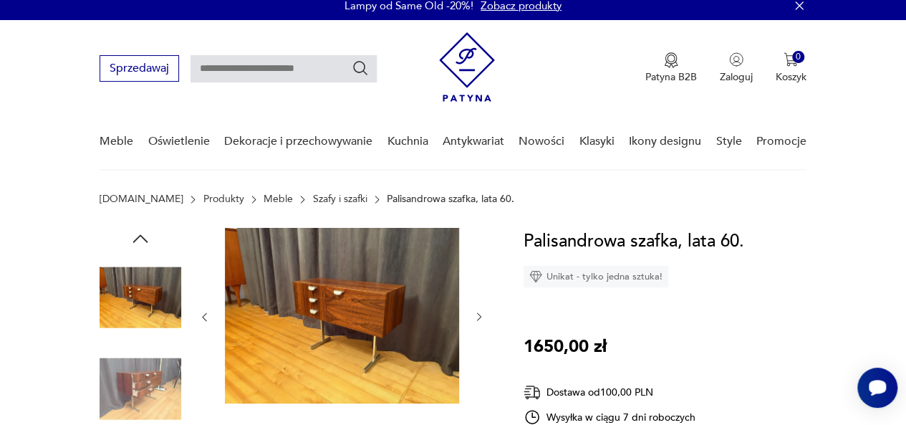
scroll to position [8, 0]
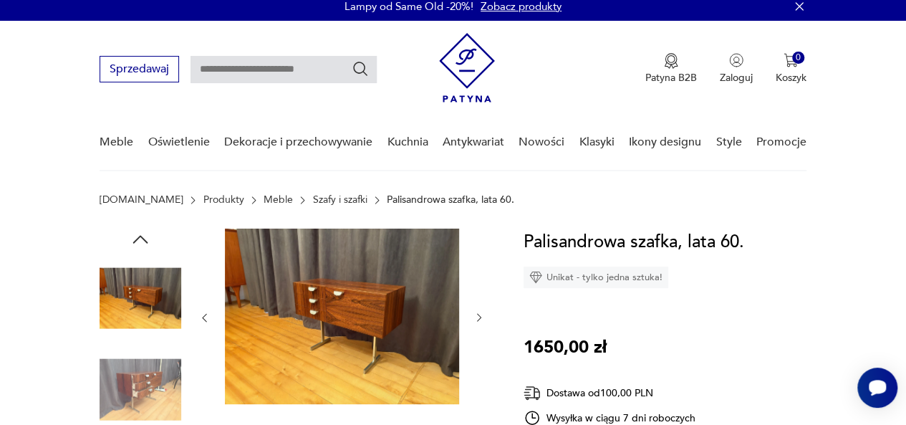
click at [163, 373] on img at bounding box center [141, 390] width 82 height 82
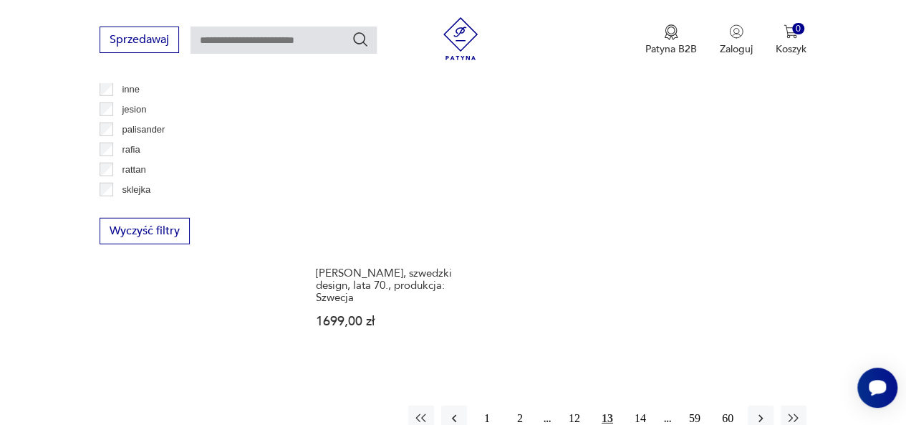
scroll to position [2150, 0]
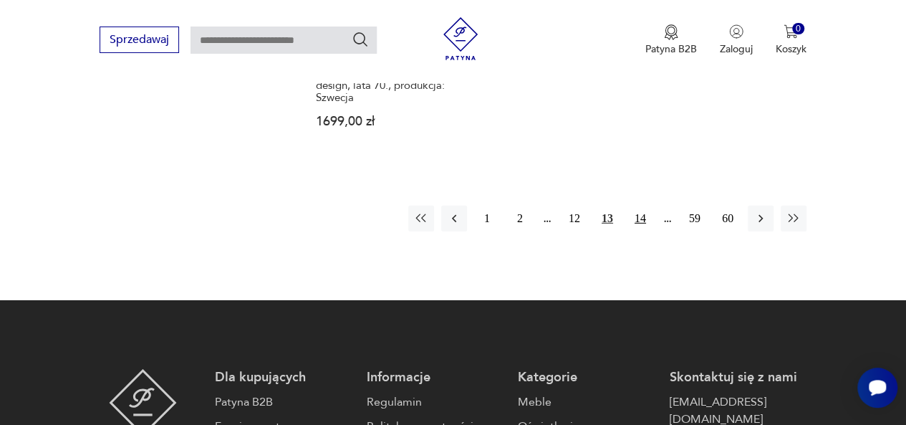
click at [641, 206] on button "14" at bounding box center [641, 219] width 26 height 26
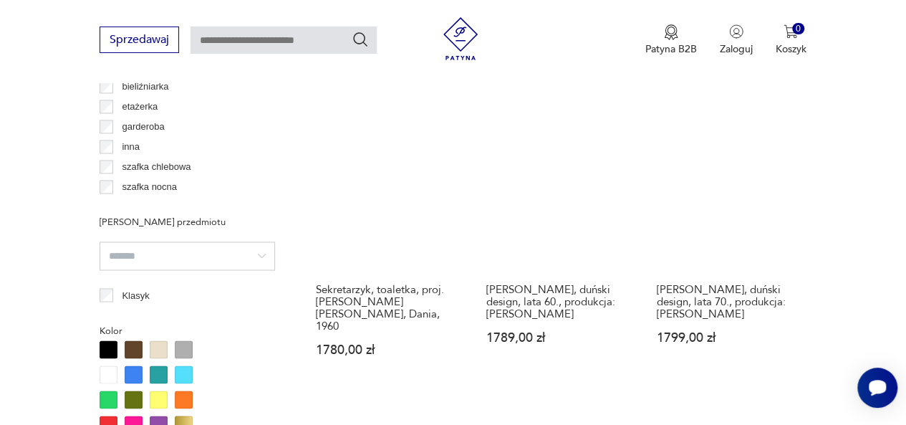
scroll to position [1162, 0]
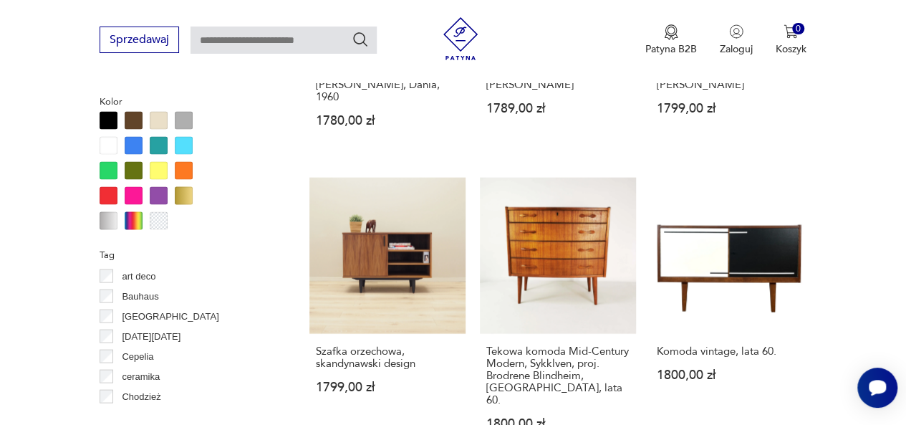
click at [641, 190] on div "Komoda dla SMF, Szwecja, lata 60. 1700,00 zł Szafka tekowa, duński design, lata…" at bounding box center [558, 145] width 497 height 1714
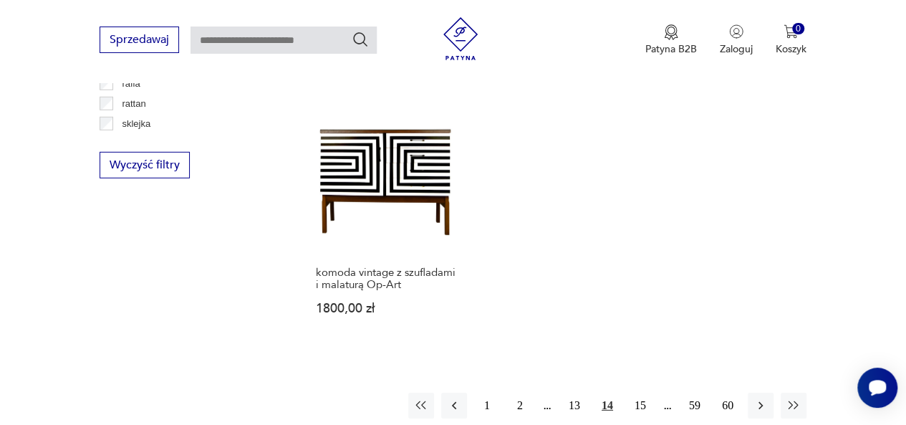
scroll to position [2078, 0]
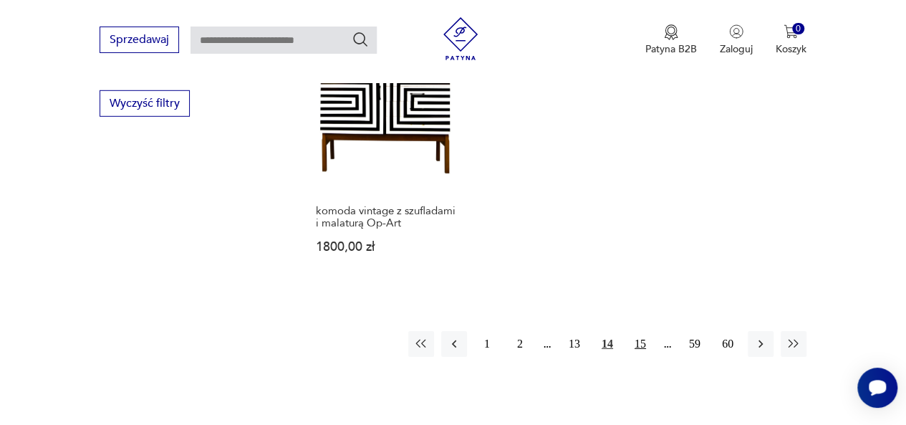
click at [642, 331] on button "15" at bounding box center [641, 344] width 26 height 26
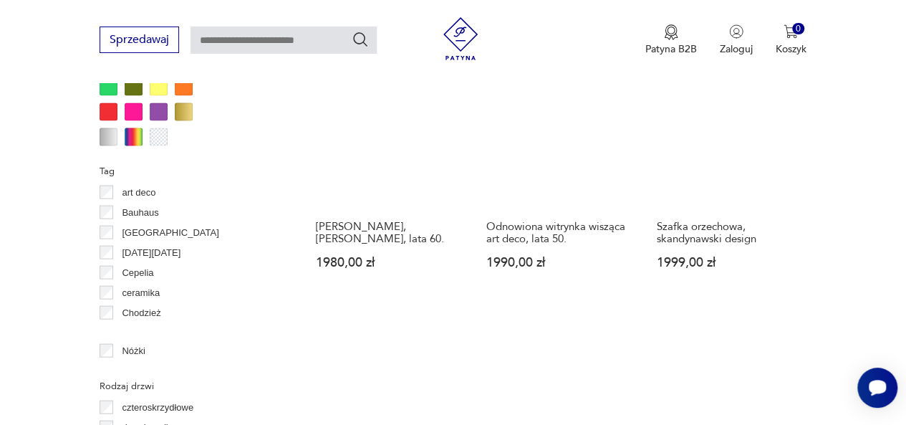
scroll to position [1442, 0]
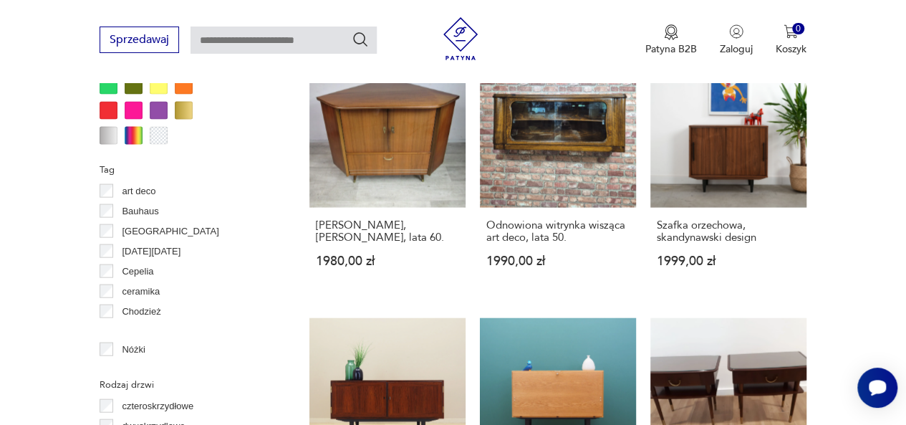
scroll to position [2078, 0]
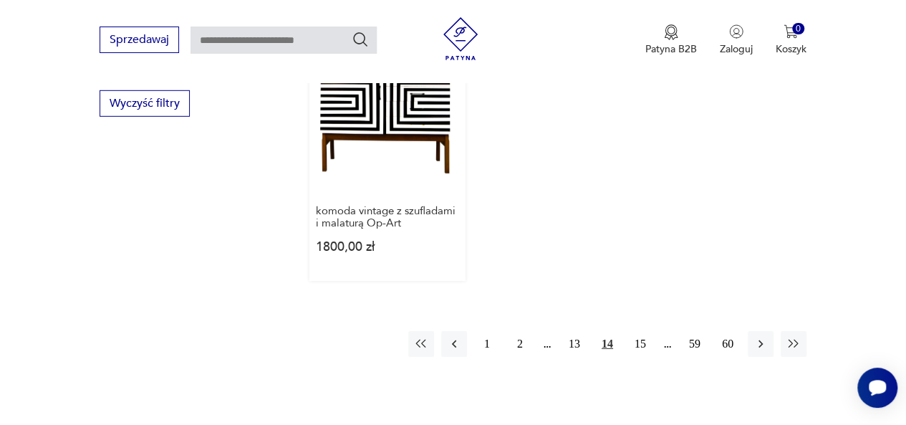
click at [400, 128] on link "komoda vintage z szufladami i malaturą Op-Art 1800,00 zł" at bounding box center [388, 160] width 156 height 244
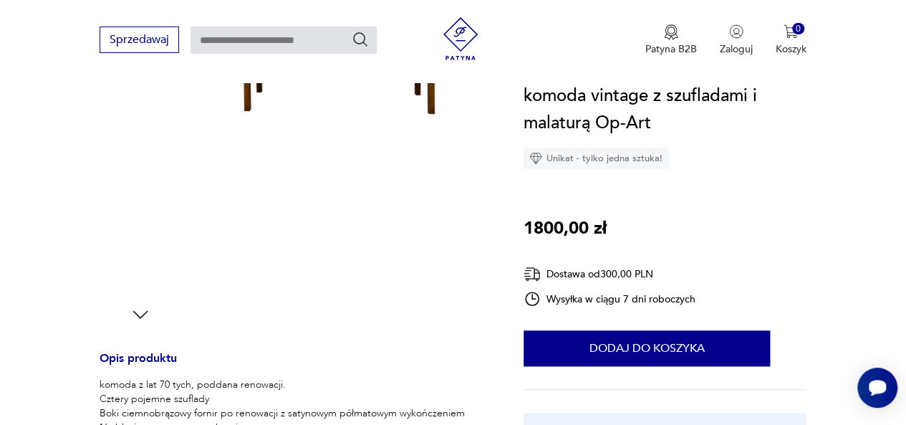
scroll to position [329, 0]
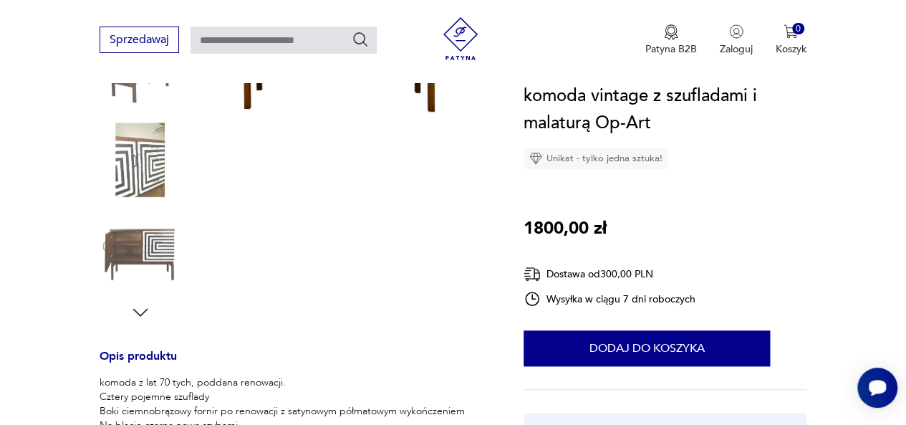
click at [140, 307] on icon "button" at bounding box center [140, 312] width 21 height 21
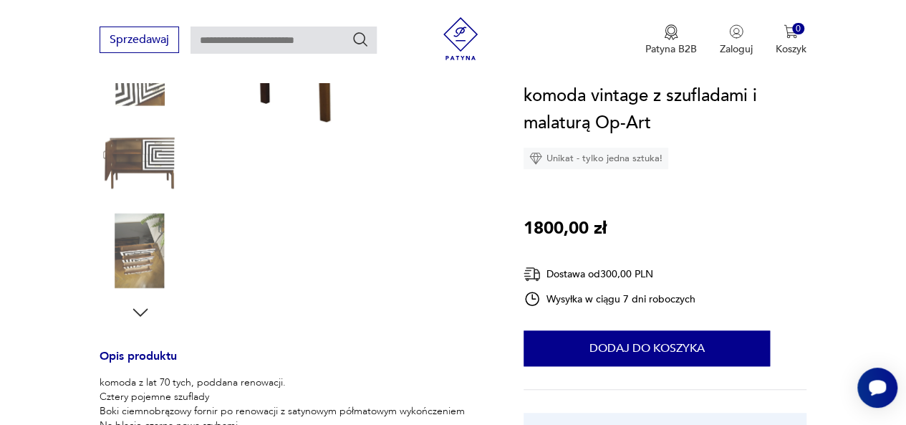
click at [139, 249] on img at bounding box center [141, 252] width 82 height 82
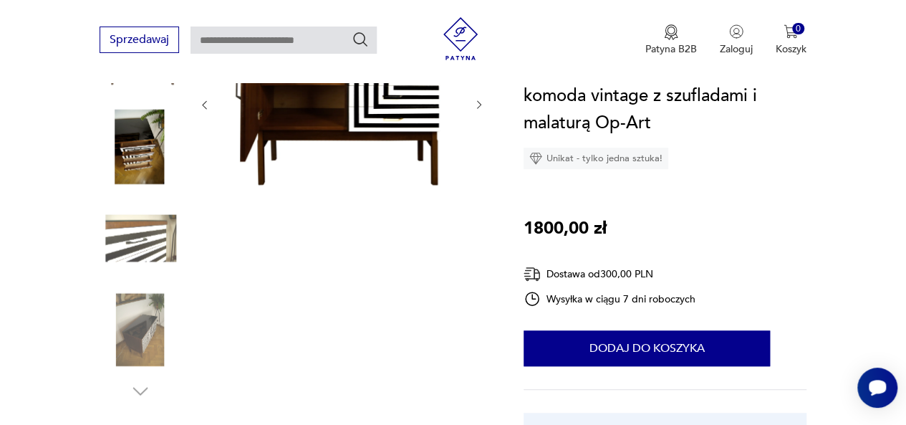
scroll to position [251, 0]
click at [143, 150] on img at bounding box center [141, 147] width 82 height 82
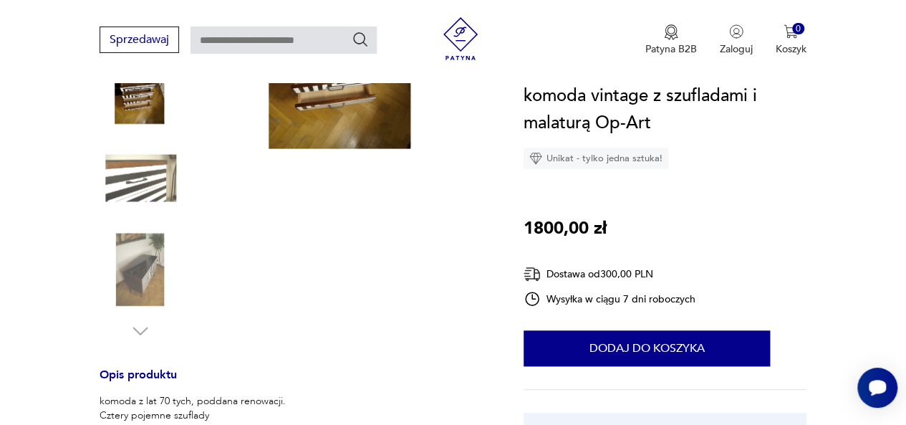
scroll to position [312, 0]
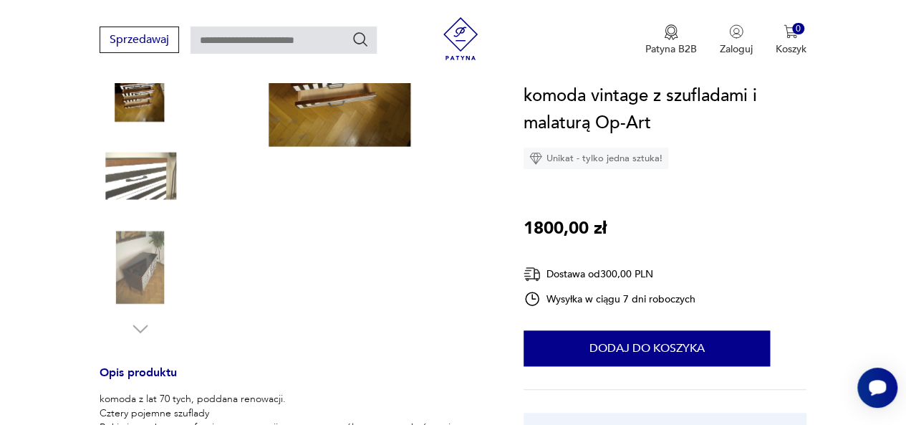
click at [136, 269] on img at bounding box center [141, 268] width 82 height 82
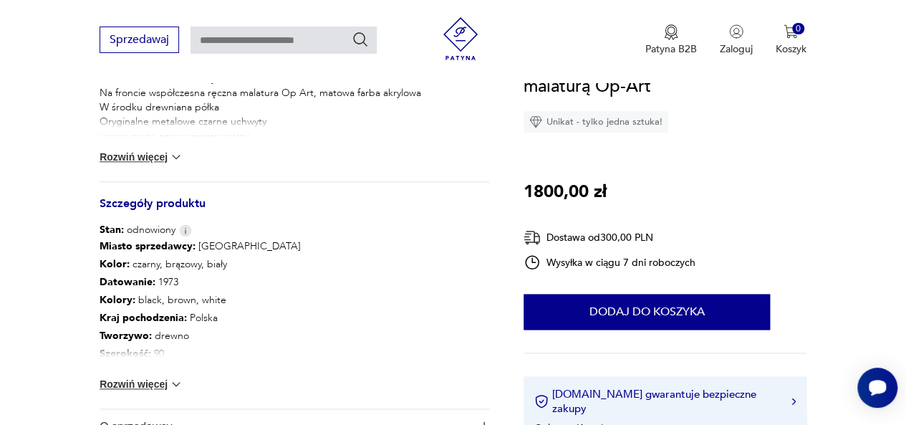
scroll to position [675, 0]
click at [178, 383] on img at bounding box center [176, 385] width 14 height 14
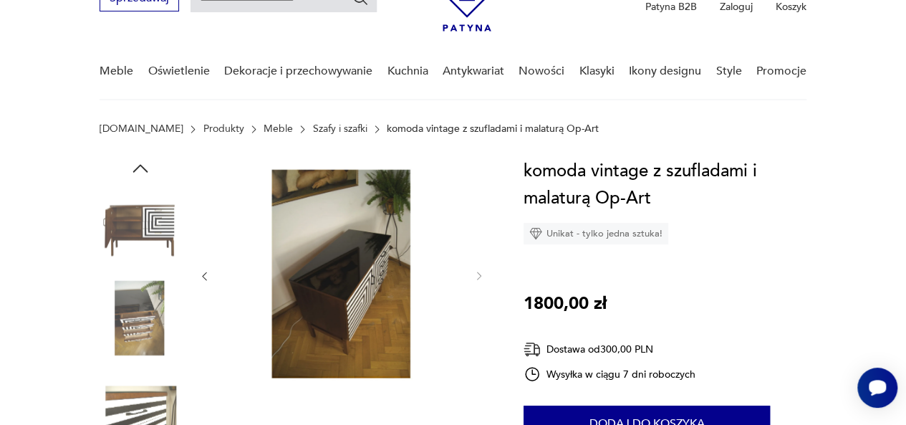
scroll to position [70, 0]
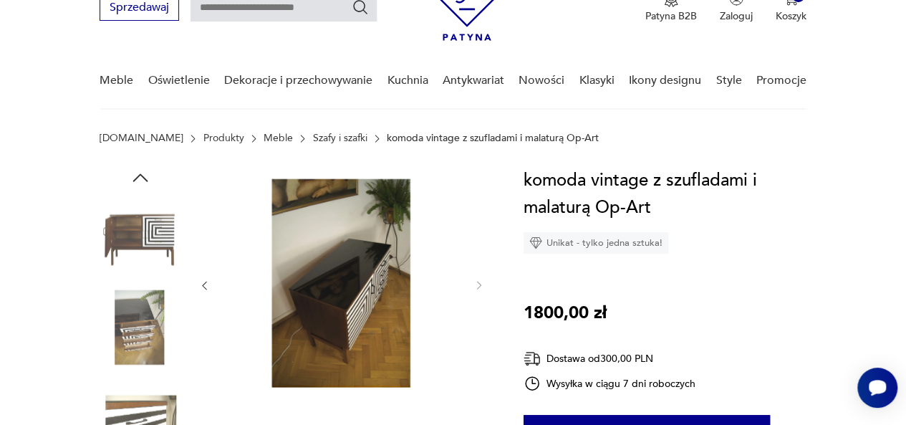
scroll to position [2078, 0]
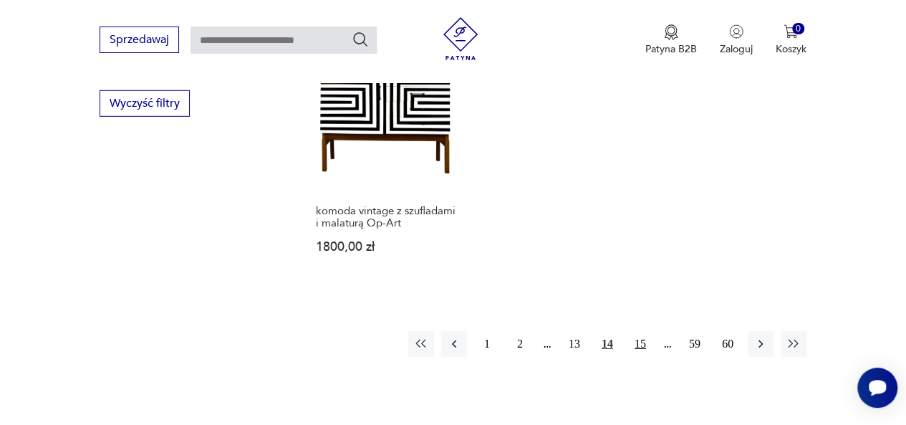
click at [643, 331] on button "15" at bounding box center [641, 344] width 26 height 26
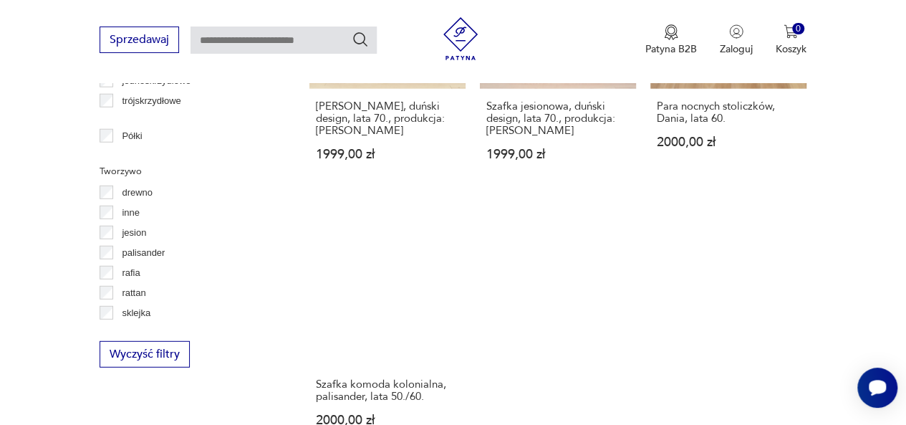
scroll to position [2089, 0]
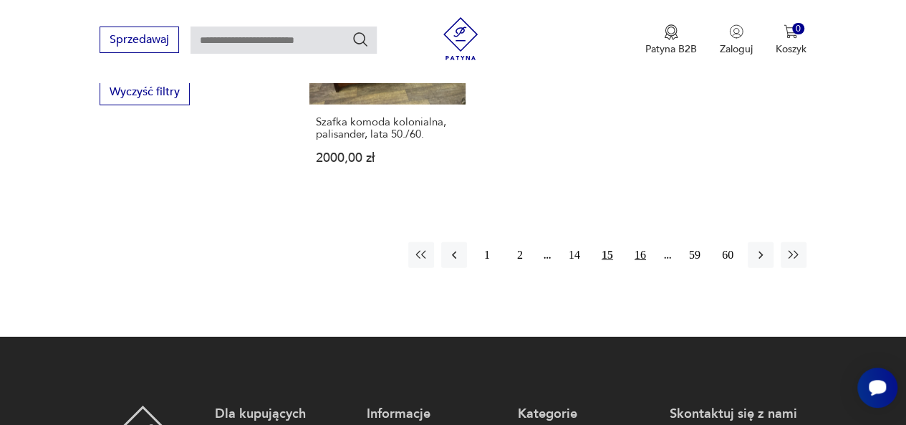
click at [643, 253] on button "16" at bounding box center [641, 255] width 26 height 26
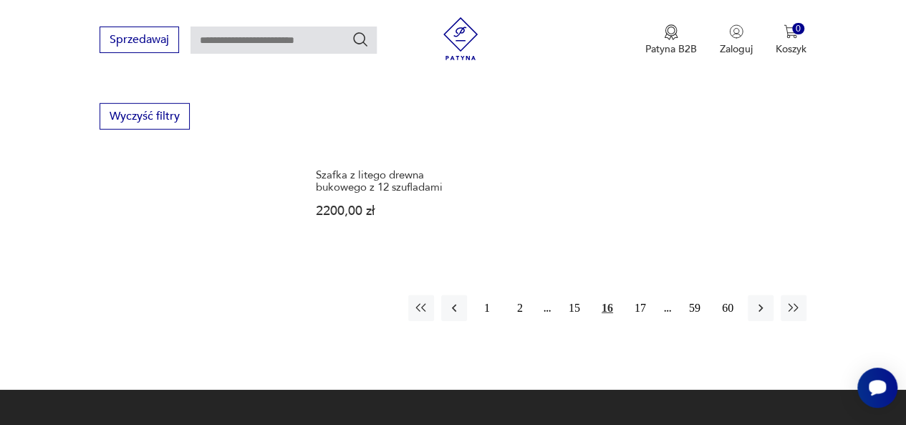
scroll to position [2066, 0]
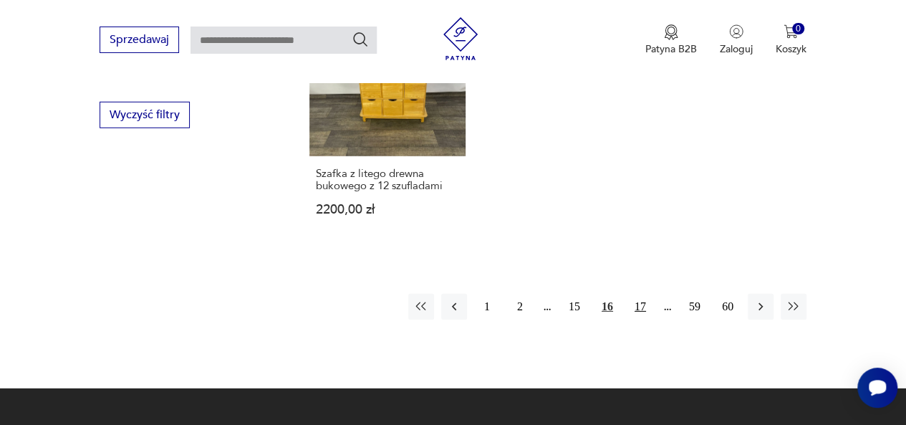
click at [642, 294] on button "17" at bounding box center [641, 307] width 26 height 26
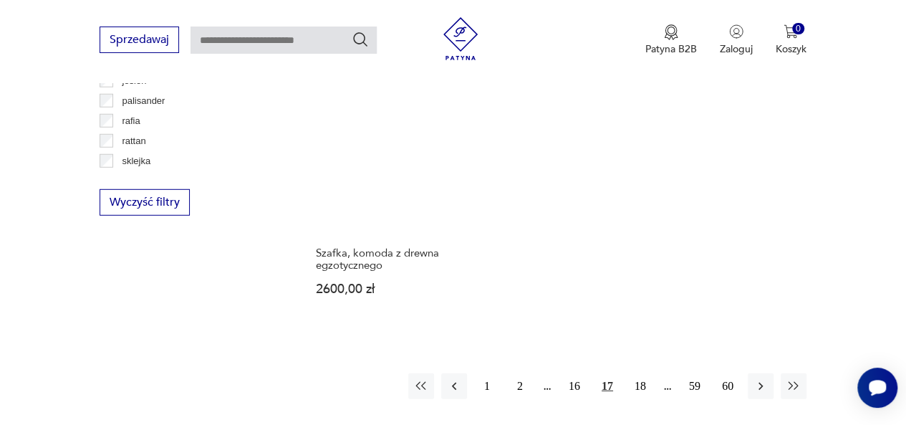
scroll to position [2081, 0]
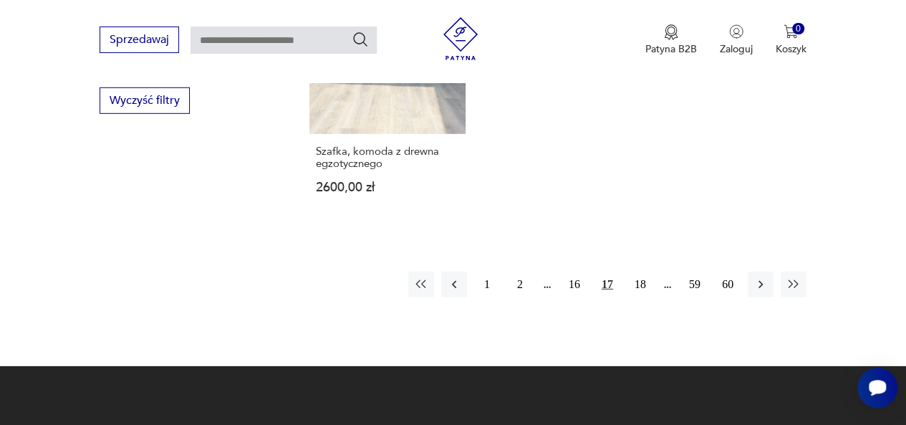
click at [642, 284] on button "18" at bounding box center [641, 285] width 26 height 26
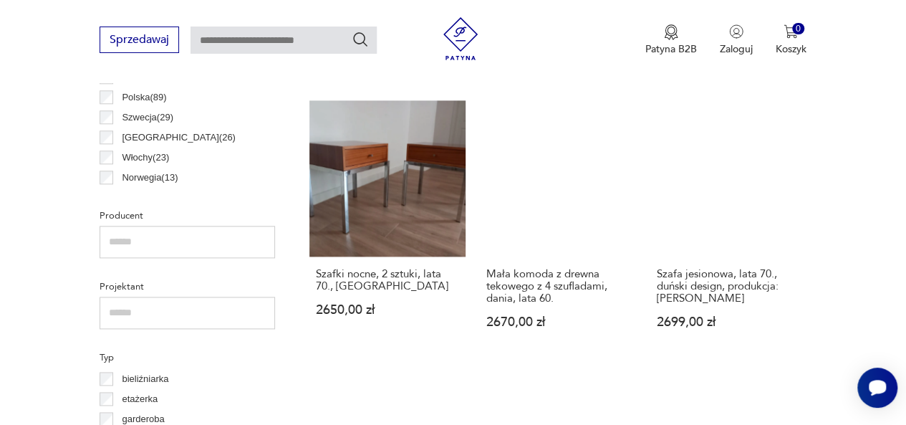
scroll to position [840, 0]
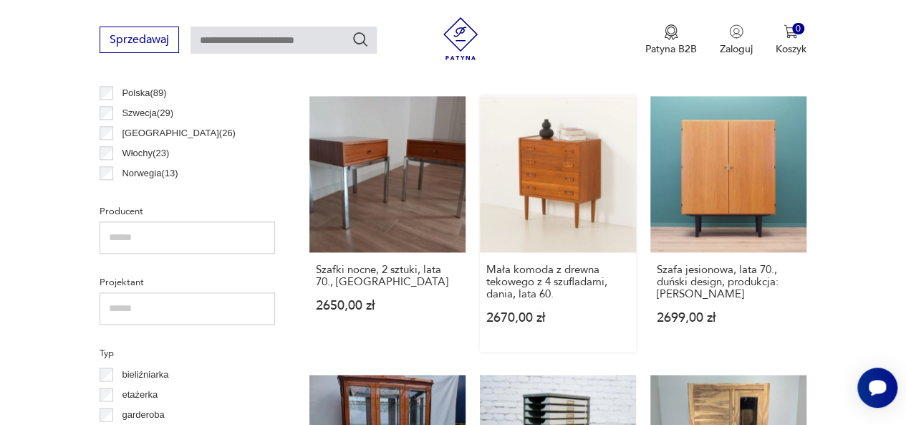
click at [567, 180] on link "Mała komoda z drewna tekowego z 4 szufladami, dania, lata 60. 2670,00 zł" at bounding box center [558, 224] width 156 height 256
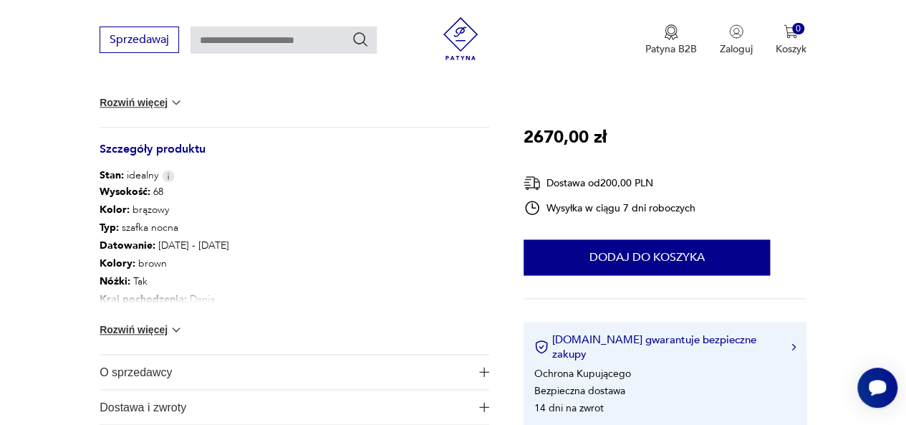
scroll to position [731, 0]
click at [181, 328] on img at bounding box center [176, 329] width 14 height 14
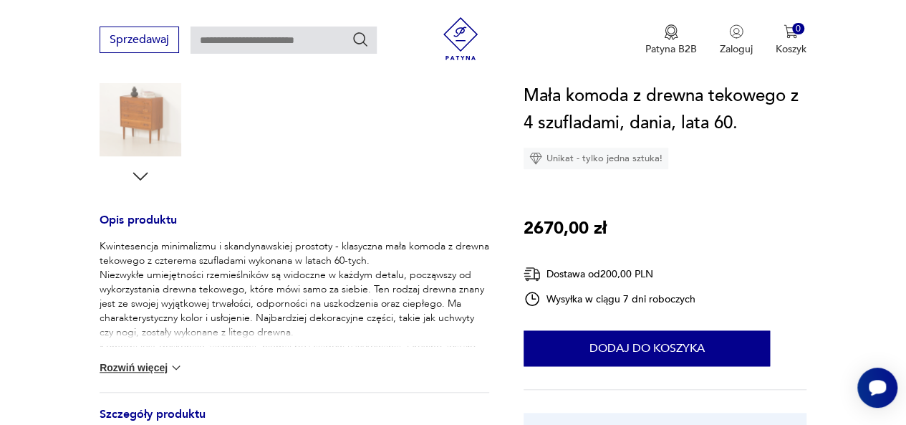
scroll to position [464, 0]
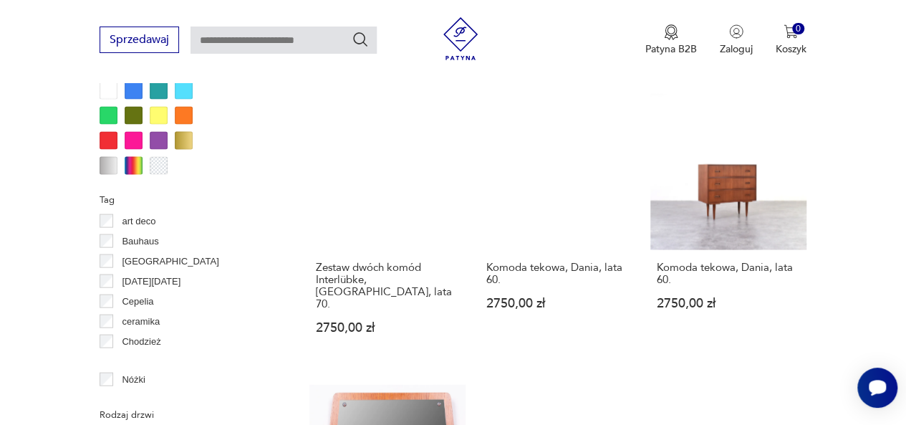
scroll to position [1418, 0]
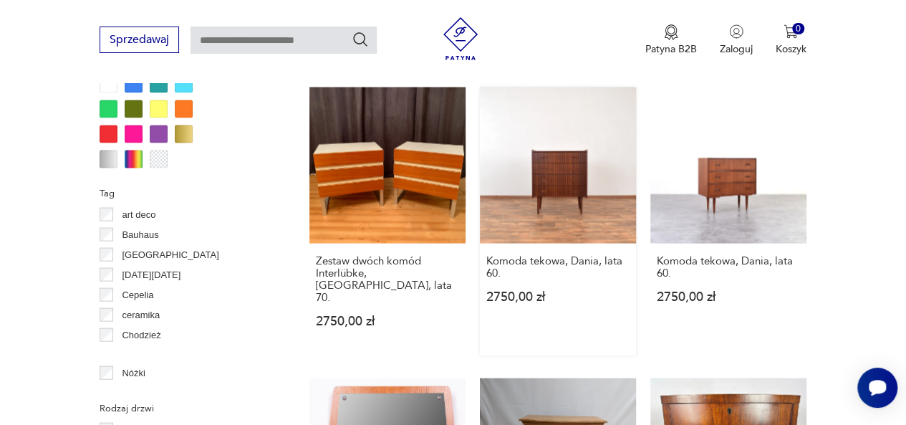
click at [540, 138] on link "Komoda tekowa, Dania, lata 60. 2750,00 zł" at bounding box center [558, 221] width 156 height 268
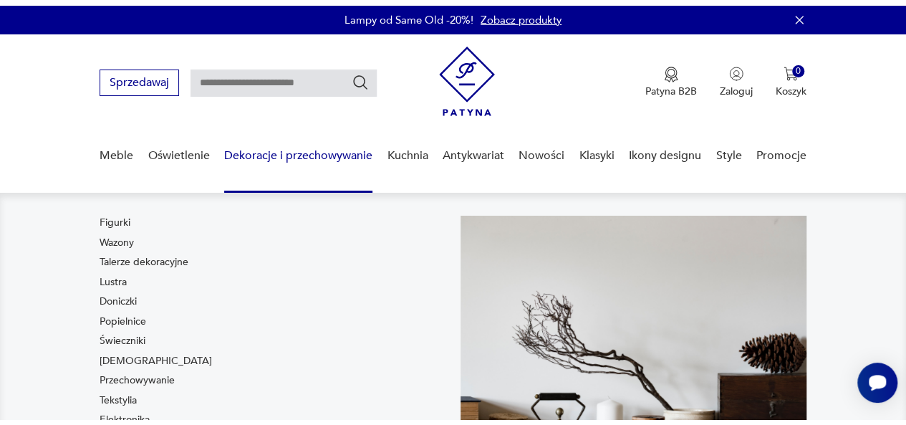
scroll to position [153, 0]
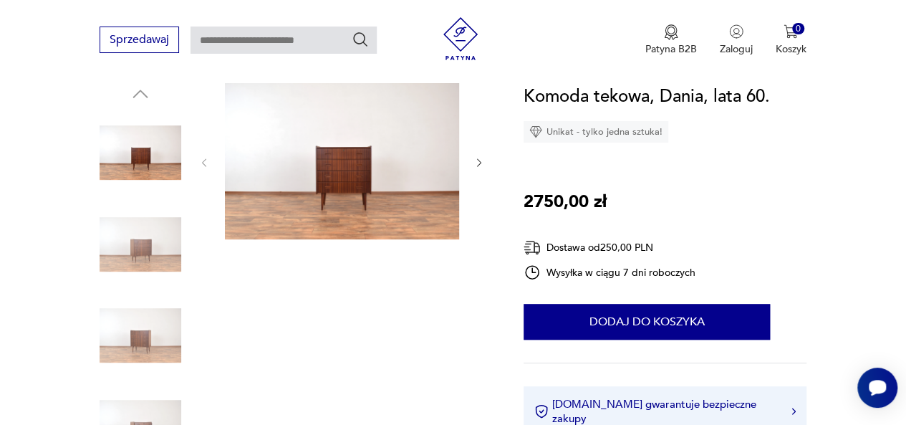
click at [129, 248] on img at bounding box center [141, 244] width 82 height 82
click at [146, 325] on img at bounding box center [141, 335] width 82 height 82
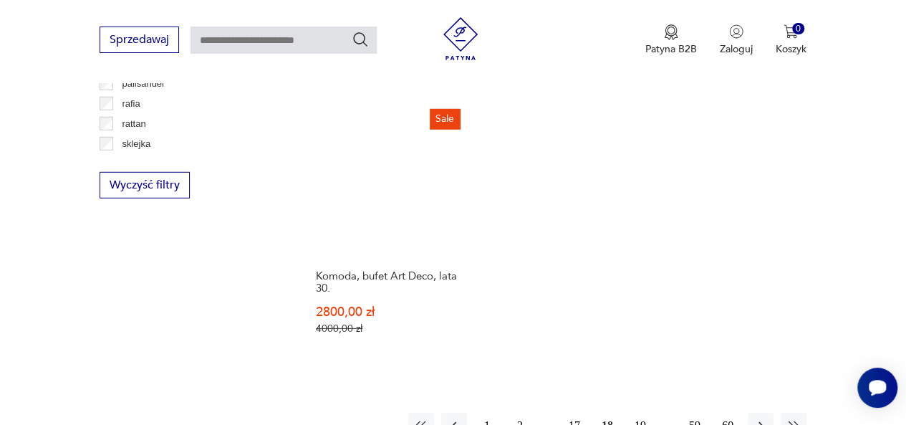
scroll to position [1997, 0]
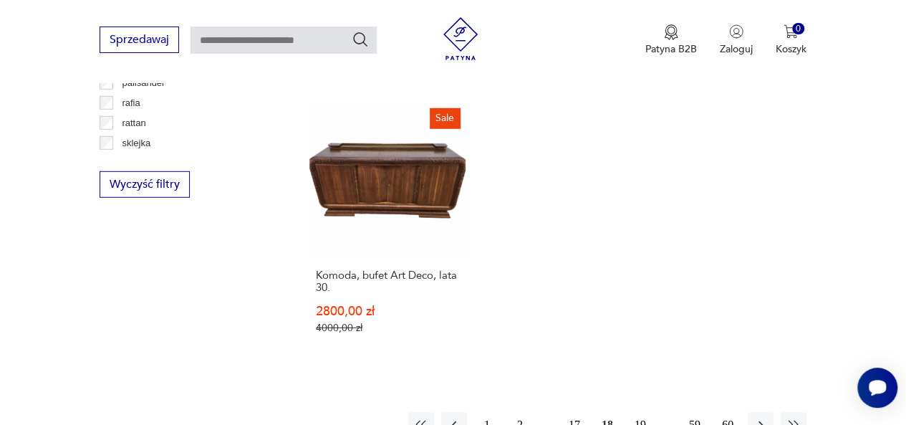
click at [643, 412] on button "19" at bounding box center [641, 425] width 26 height 26
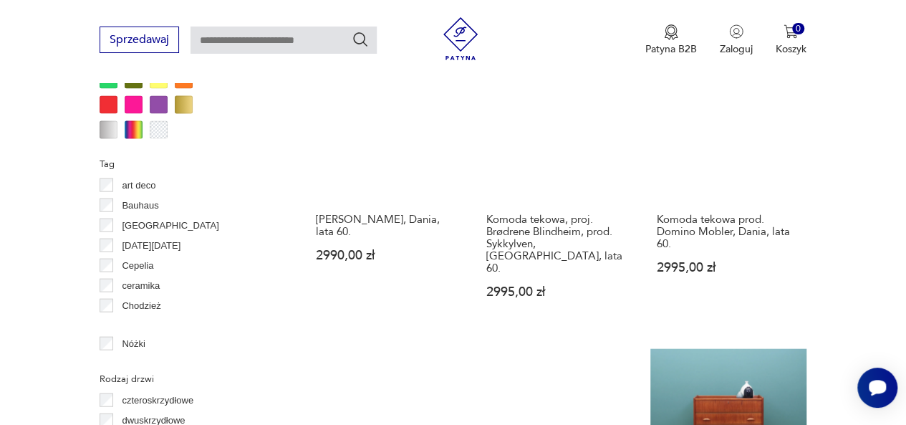
scroll to position [1449, 0]
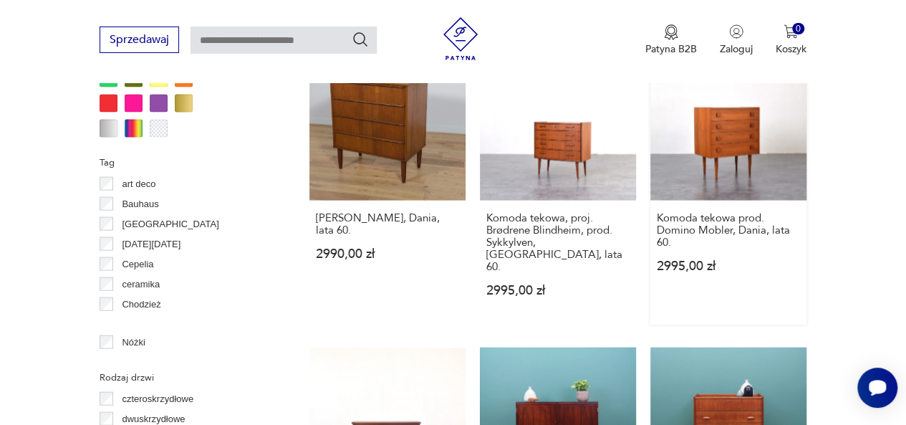
click at [713, 161] on link "Komoda tekowa prod. Domino Mobler, Dania, lata 60. 2995,00 zł" at bounding box center [729, 184] width 156 height 280
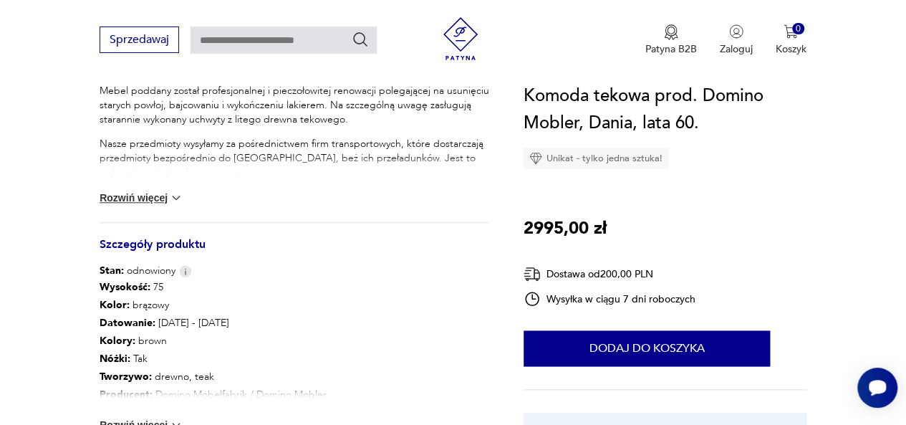
scroll to position [678, 0]
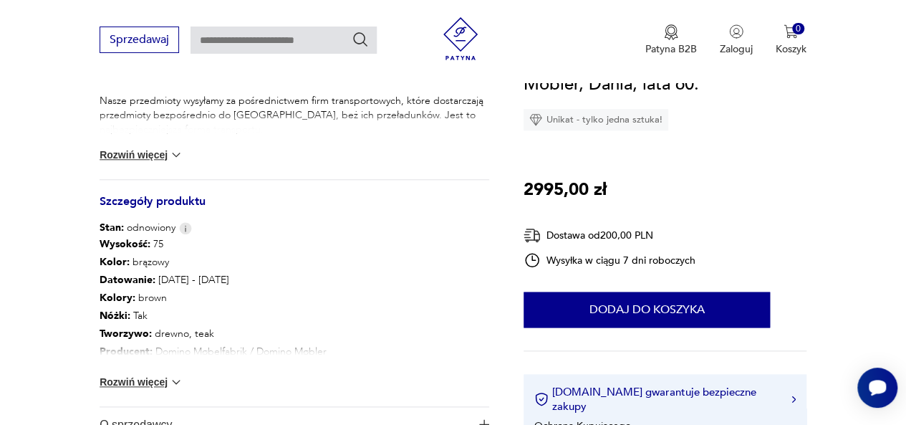
click at [171, 380] on img at bounding box center [176, 382] width 14 height 14
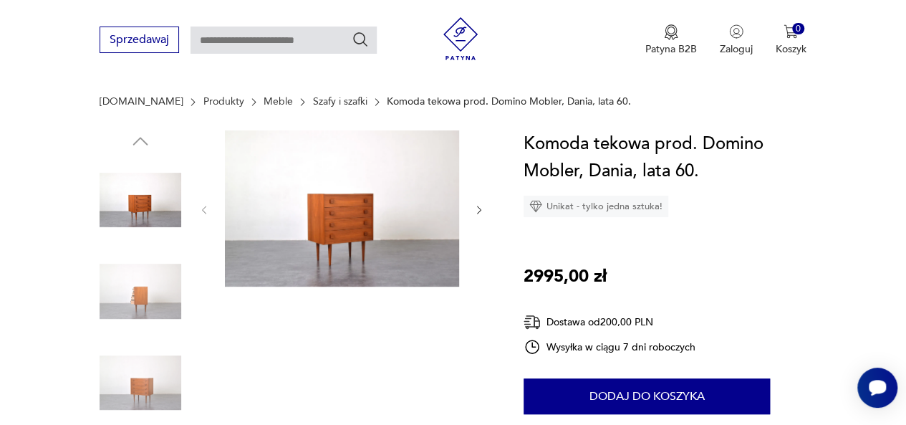
scroll to position [105, 0]
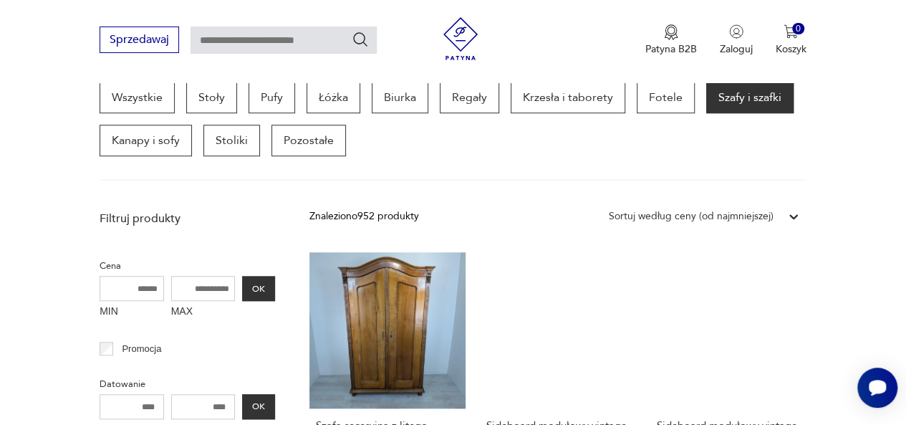
scroll to position [288, 0]
